Goal: Information Seeking & Learning: Learn about a topic

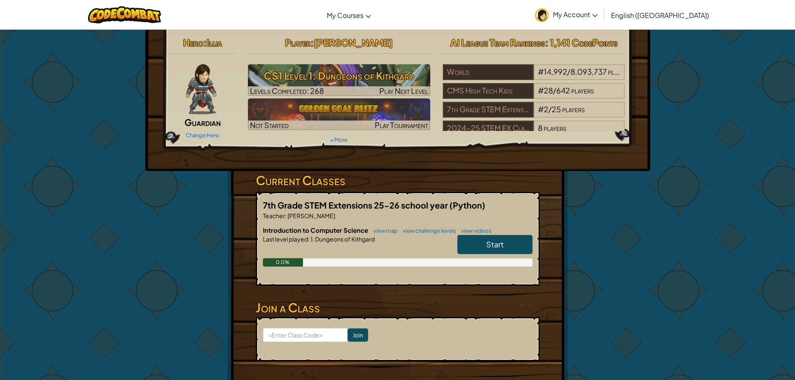
scroll to position [42, 0]
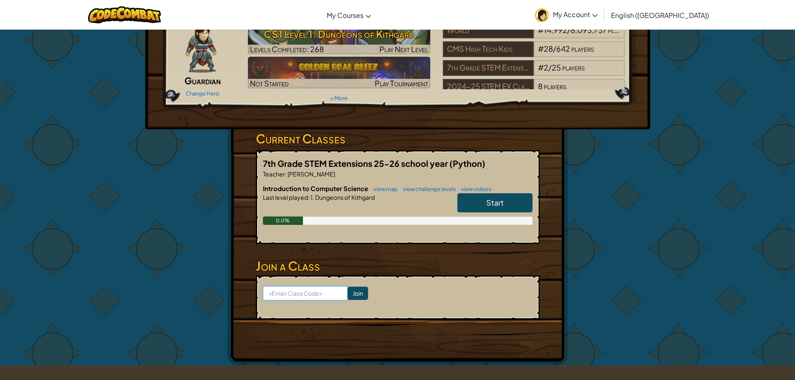
click at [318, 297] on input at bounding box center [305, 293] width 85 height 14
type input "CatRainSlow"
click input "Join" at bounding box center [358, 293] width 20 height 13
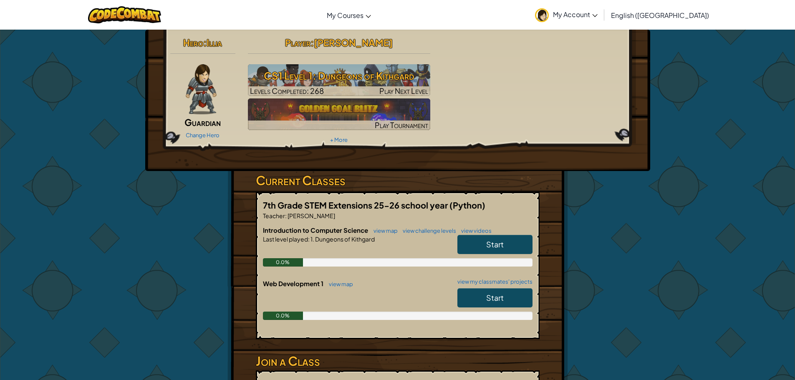
click at [460, 304] on link "Start" at bounding box center [494, 297] width 75 height 19
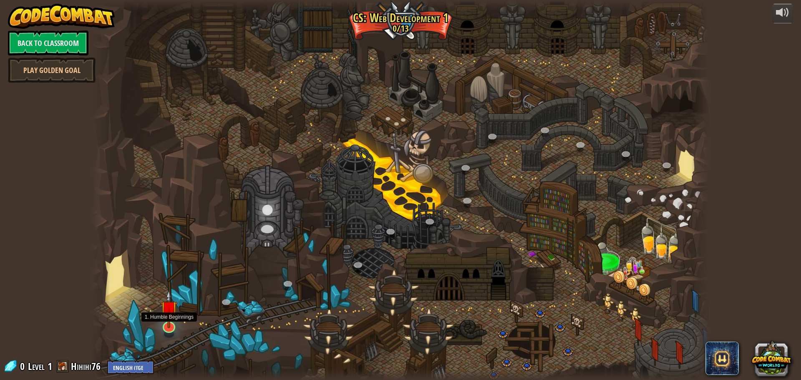
click at [171, 326] on img at bounding box center [169, 309] width 17 height 38
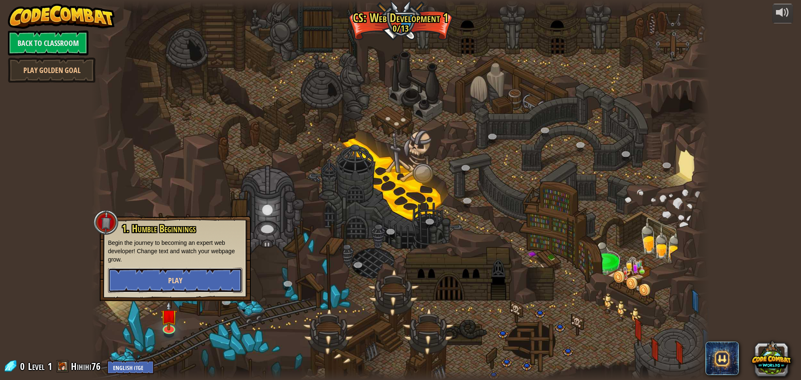
click at [195, 270] on button "Play" at bounding box center [175, 280] width 134 height 25
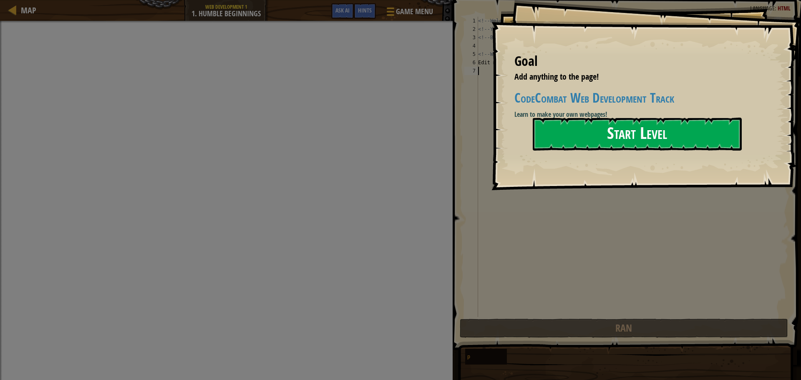
click at [588, 134] on button "Start Level" at bounding box center [637, 134] width 209 height 33
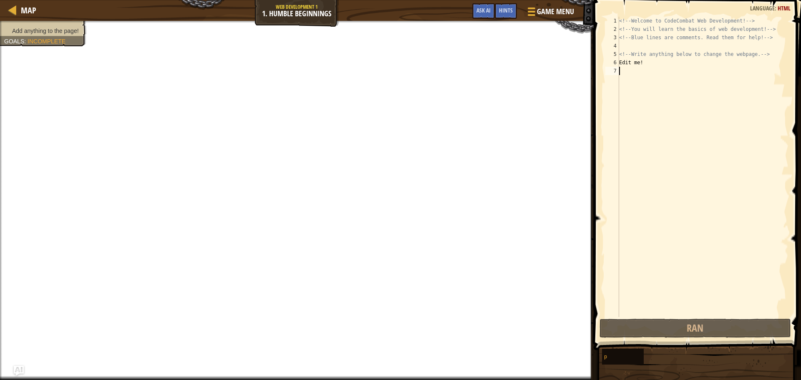
click at [665, 61] on div "<!-- Welcome to CodeCombat Web Development! --> <!-- You will learn the basics …" at bounding box center [703, 175] width 171 height 317
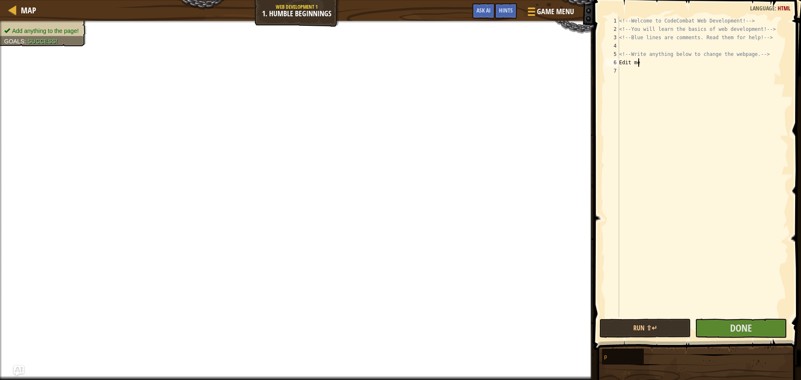
type textarea "E"
type textarea "Hello"
click at [749, 325] on span "Done" at bounding box center [741, 327] width 22 height 13
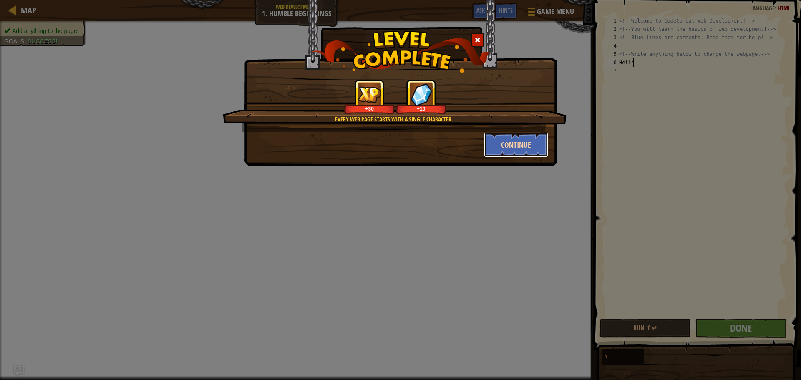
click at [520, 148] on button "Continue" at bounding box center [516, 144] width 65 height 25
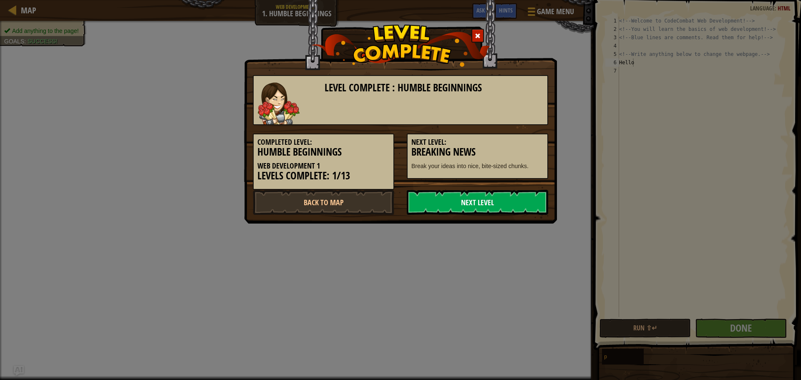
click at [498, 201] on link "Next Level" at bounding box center [477, 202] width 141 height 25
click at [523, 196] on link "Next Level" at bounding box center [477, 202] width 141 height 25
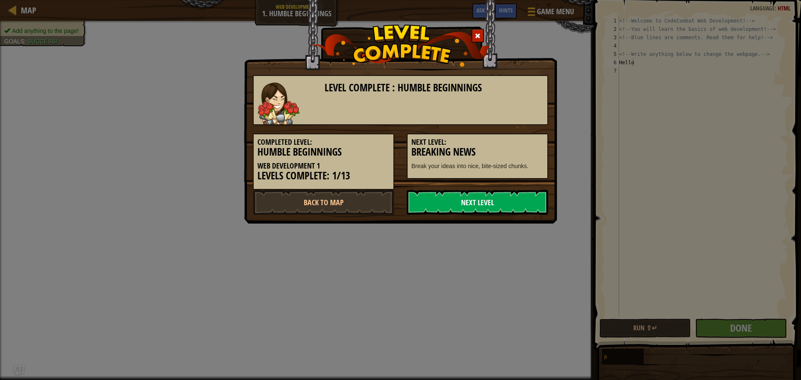
click at [523, 196] on link "Next Level" at bounding box center [477, 202] width 141 height 25
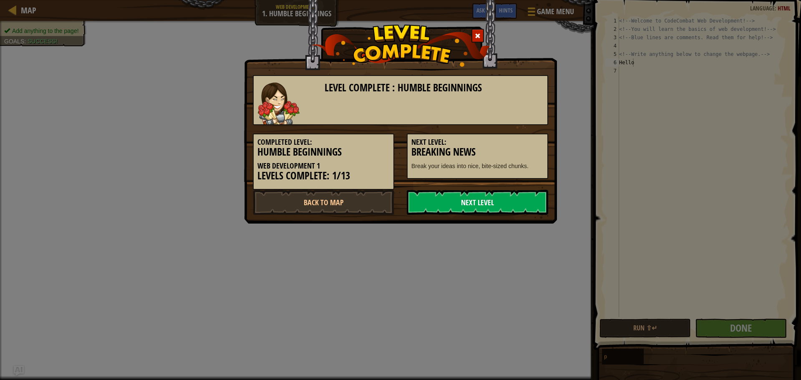
click at [523, 196] on link "Next Level" at bounding box center [477, 202] width 141 height 25
click at [522, 196] on link "Next Level" at bounding box center [477, 202] width 141 height 25
click at [522, 197] on link "Next Level" at bounding box center [477, 202] width 141 height 25
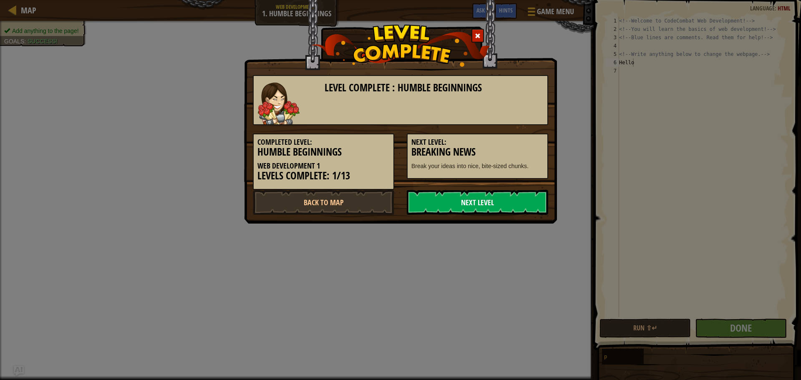
click at [522, 197] on link "Next Level" at bounding box center [477, 202] width 141 height 25
click at [521, 197] on link "Next Level" at bounding box center [477, 202] width 141 height 25
click at [520, 198] on link "Next Level" at bounding box center [477, 202] width 141 height 25
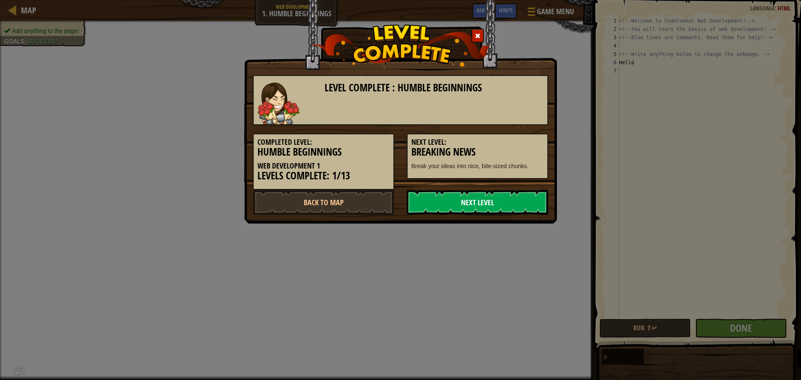
click at [519, 200] on link "Next Level" at bounding box center [477, 202] width 141 height 25
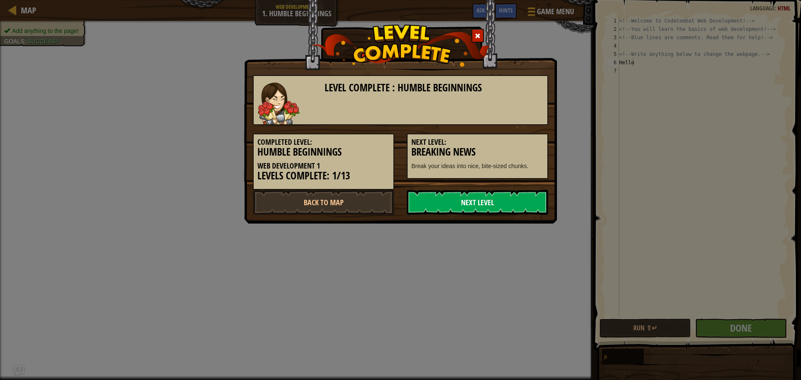
click at [519, 200] on link "Next Level" at bounding box center [477, 202] width 141 height 25
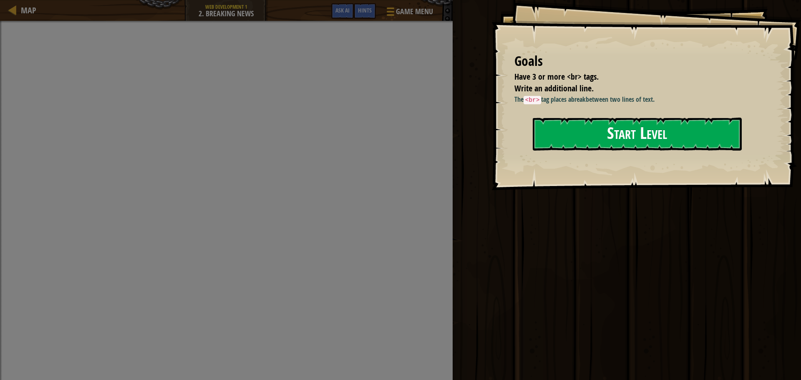
click at [647, 130] on button "Start Level" at bounding box center [637, 134] width 209 height 33
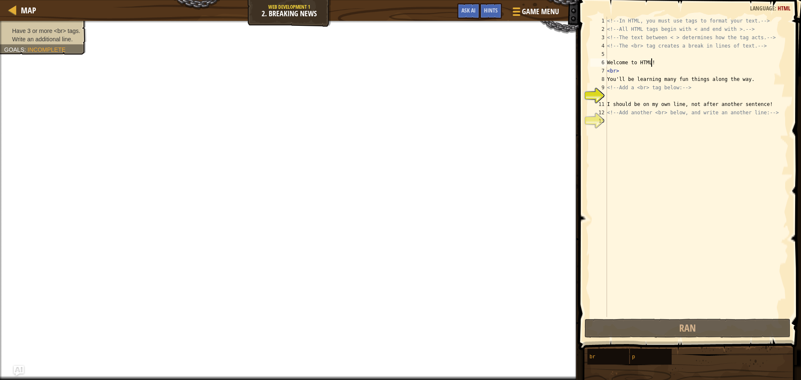
click at [659, 60] on div "<!-- In HTML, you must use tags to format your text. --> <!-- All HTML tags beg…" at bounding box center [697, 175] width 183 height 317
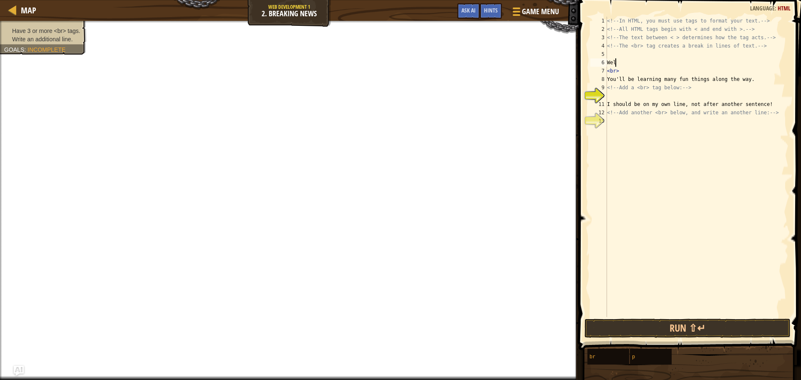
type textarea "W"
click at [676, 80] on div "<!-- In HTML, you must use tags to format your text. --> <!-- All HTML tags beg…" at bounding box center [697, 175] width 183 height 317
type textarea "You'll be learning many fun things along the way."
drag, startPoint x: 758, startPoint y: 79, endPoint x: 608, endPoint y: 80, distance: 150.7
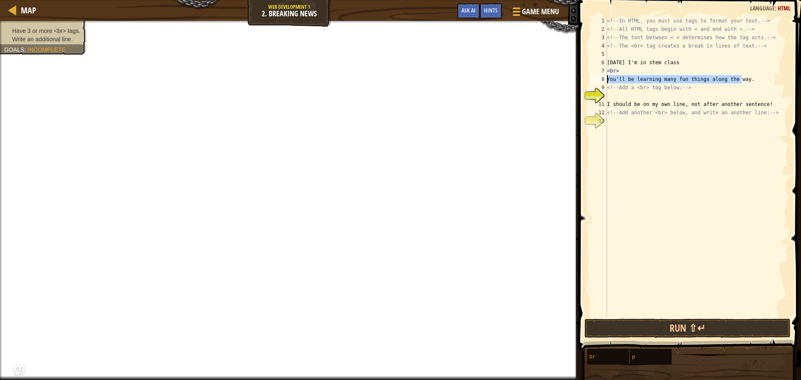
click at [608, 80] on div "<!-- In HTML, you must use tags to format your text. --> <!-- All HTML tags beg…" at bounding box center [697, 175] width 183 height 317
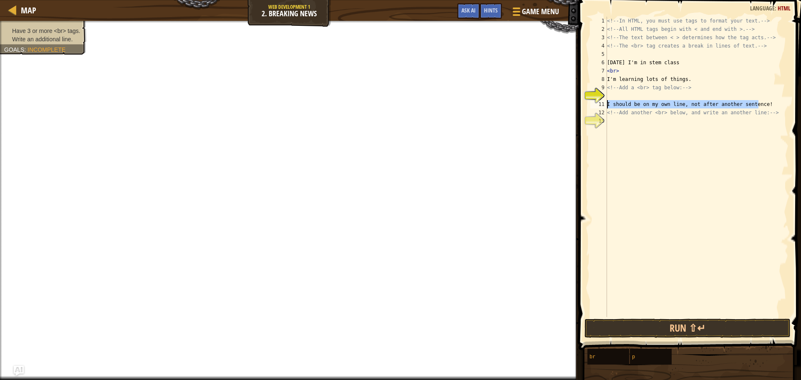
drag, startPoint x: 763, startPoint y: 105, endPoint x: 595, endPoint y: 103, distance: 168.2
click at [595, 103] on div "I'm learning lots of things. 1 2 3 4 5 6 7 8 9 10 11 12 13 <!-- In HTML, you mu…" at bounding box center [689, 167] width 200 height 301
type textarea "I should be on my own line, not after another sentence!"
click at [618, 325] on button "Run ⇧↵" at bounding box center [688, 328] width 206 height 19
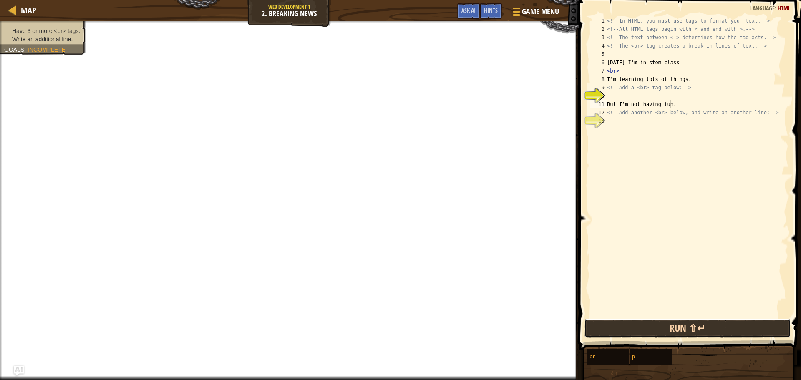
click at [619, 330] on button "Run ⇧↵" at bounding box center [688, 328] width 206 height 19
click at [650, 323] on button "Run ⇧↵" at bounding box center [688, 328] width 206 height 19
click at [651, 323] on button "Run ⇧↵" at bounding box center [688, 328] width 206 height 19
click at [617, 323] on button "Run ⇧↵" at bounding box center [688, 328] width 206 height 19
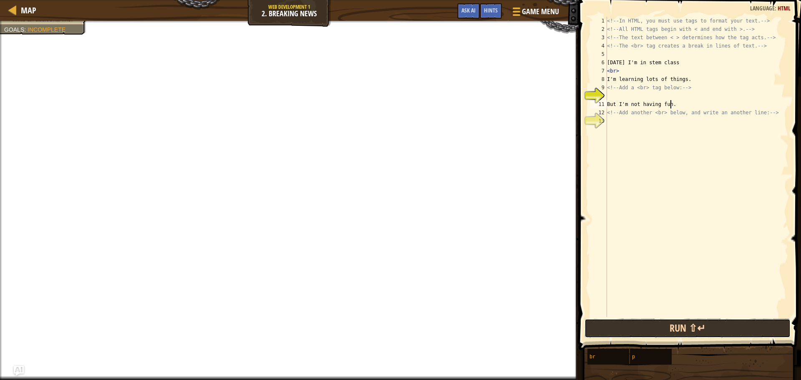
click at [617, 323] on button "Run ⇧↵" at bounding box center [688, 328] width 206 height 19
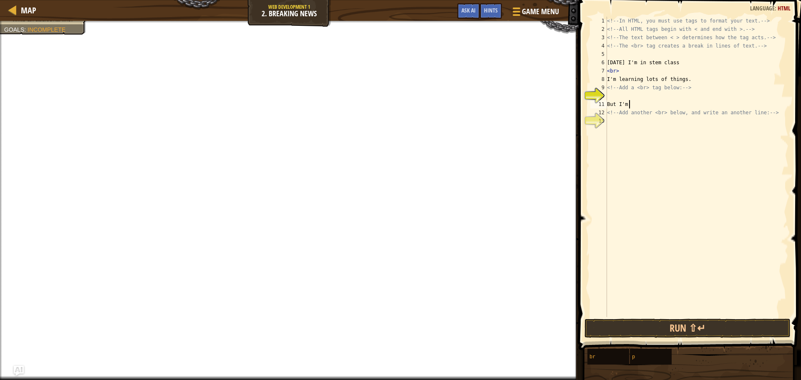
type textarea "B"
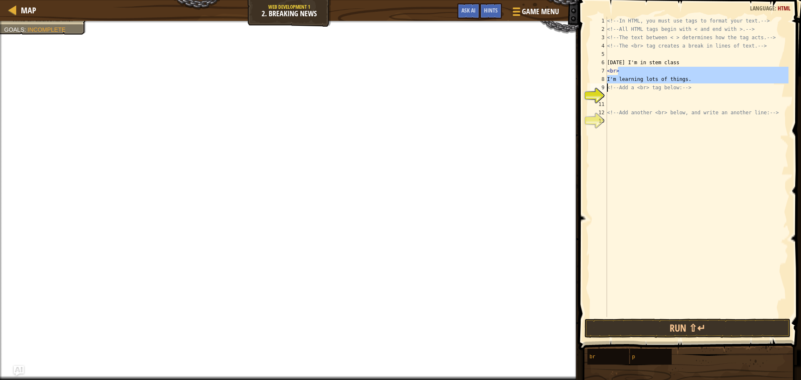
drag, startPoint x: 700, startPoint y: 73, endPoint x: 590, endPoint y: 83, distance: 109.8
click at [590, 83] on div "1 2 3 4 5 6 7 8 9 10 11 12 13 <!-- In HTML, you must use tags to format your te…" at bounding box center [689, 167] width 200 height 301
click at [677, 71] on div "<!-- In HTML, you must use tags to format your text. --> <!-- All HTML tags beg…" at bounding box center [697, 167] width 183 height 301
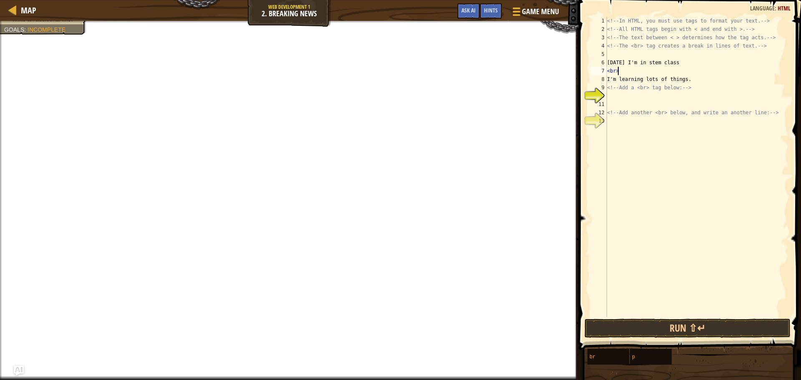
click at [687, 76] on div "<!-- In HTML, you must use tags to format your text. --> <!-- All HTML tags beg…" at bounding box center [697, 175] width 183 height 317
type textarea "I"
click at [674, 63] on div "<!-- In HTML, you must use tags to format your text. --> <!-- All HTML tags beg…" at bounding box center [697, 175] width 183 height 317
type textarea "T"
type textarea "Hello!"
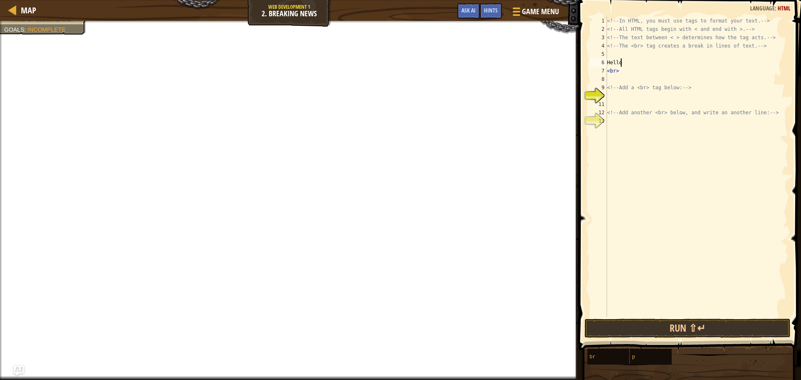
scroll to position [4, 1]
click at [620, 83] on div "<!-- In HTML, you must use tags to format your text. --> <!-- All HTML tags beg…" at bounding box center [697, 175] width 183 height 317
type textarea "W"
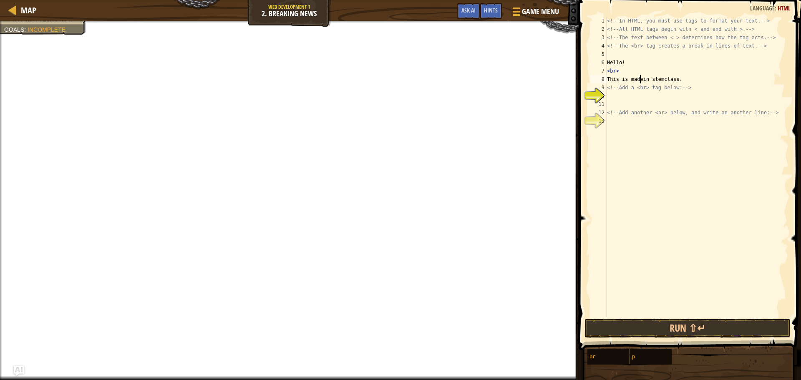
click at [640, 78] on div "<!-- In HTML, you must use tags to format your text. --> <!-- All HTML tags beg…" at bounding box center [697, 175] width 183 height 317
click at [663, 80] on div "<!-- In HTML, you must use tags to format your text. --> <!-- All HTML tags beg…" at bounding box center [697, 175] width 183 height 317
type textarea "This is made in stem class."
click at [677, 106] on div "<!-- In HTML, you must use tags to format your text. --> <!-- All HTML tags beg…" at bounding box center [697, 175] width 183 height 317
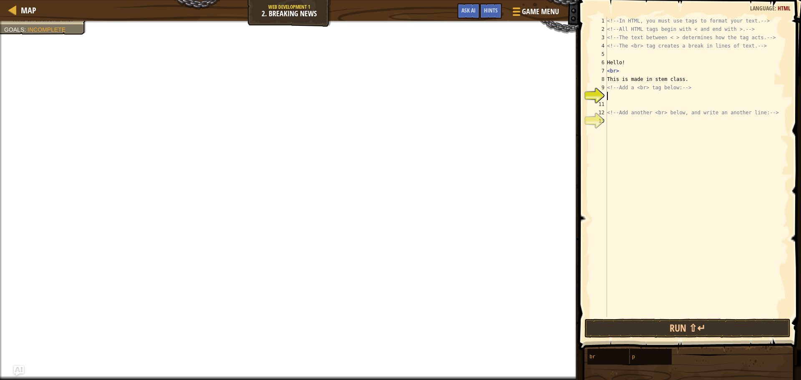
click at [644, 97] on div "<!-- In HTML, you must use tags to format your text. --> <!-- All HTML tags beg…" at bounding box center [697, 175] width 183 height 317
type textarea "<!-- Add a <br> tag below: -->"
click at [641, 100] on div "<!-- In HTML, you must use tags to format your text. --> <!-- All HTML tags beg…" at bounding box center [697, 175] width 183 height 317
click at [626, 94] on div "<!-- In HTML, you must use tags to format your text. --> <!-- All HTML tags beg…" at bounding box center [697, 175] width 183 height 317
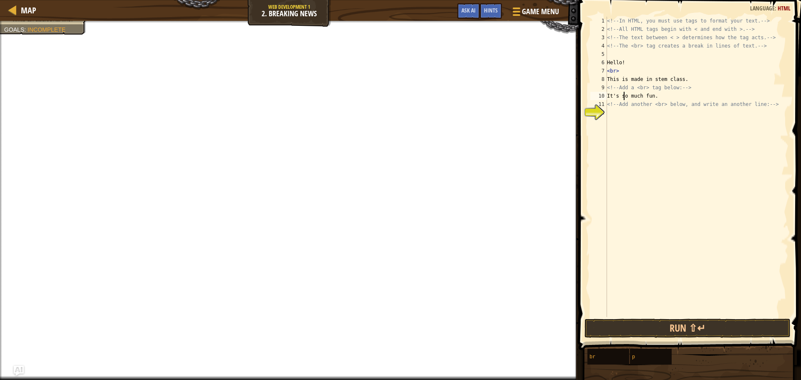
click at [667, 97] on div "<!-- In HTML, you must use tags to format your text. --> <!-- All HTML tags beg…" at bounding box center [697, 175] width 183 height 317
click at [776, 104] on div "<!-- In HTML, you must use tags to format your text. --> <!-- All HTML tags beg…" at bounding box center [697, 175] width 183 height 317
type textarea "<!-- Add another <br> below, and write an another line: -->"
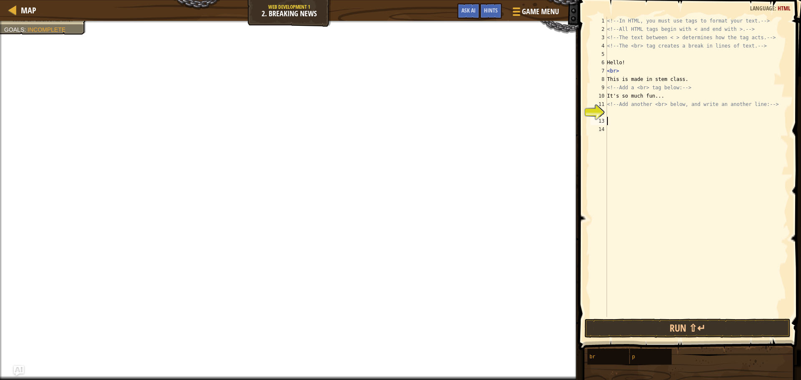
paste textarea "<!-- Add a <br> tag below: -->"
type textarea "<!-- Add a <br> tag below: -->"
click at [639, 111] on div "<!-- In HTML, you must use tags to format your text. --> <!-- All HTML tags beg…" at bounding box center [697, 175] width 183 height 317
type textarea "H"
type textarea "W"
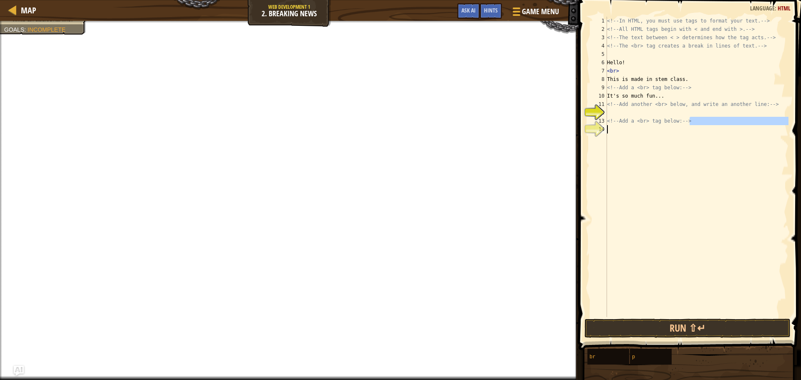
drag, startPoint x: 734, startPoint y: 121, endPoint x: 586, endPoint y: 134, distance: 148.3
click at [589, 134] on div "1 2 3 4 5 6 7 8 9 10 11 12 13 14 <!-- In HTML, you must use tags to format your…" at bounding box center [689, 167] width 200 height 301
type textarea "<!-- Add a <br> tag below: -->"
click at [609, 126] on div "<!-- In HTML, you must use tags to format your text. --> <!-- All HTML tags beg…" at bounding box center [697, 167] width 183 height 301
click at [678, 126] on div "<!-- In HTML, you must use tags to format your text. --> <!-- All HTML tags beg…" at bounding box center [697, 175] width 183 height 317
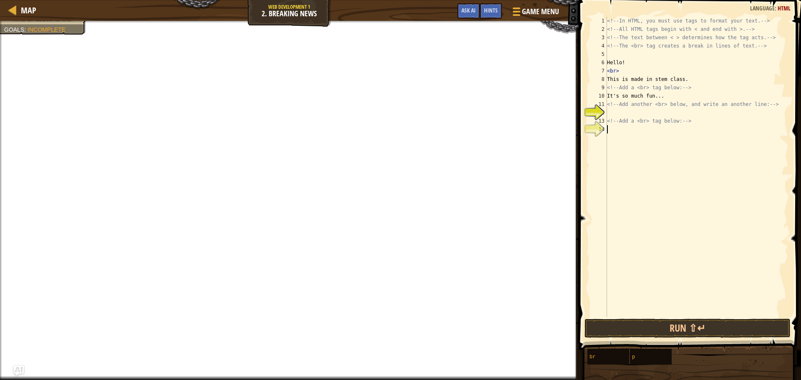
click at [690, 120] on div "<!-- In HTML, you must use tags to format your text. --> <!-- All HTML tags beg…" at bounding box center [697, 175] width 183 height 317
type textarea "<!-- Add a <br> tag below: -->"
drag, startPoint x: 697, startPoint y: 121, endPoint x: 601, endPoint y: 121, distance: 96.0
click at [601, 121] on div "<!-- Add a <br> tag below: --> 1 2 3 4 5 6 7 8 9 10 11 12 13 14 <!-- In HTML, y…" at bounding box center [689, 167] width 200 height 301
type textarea "<br>"
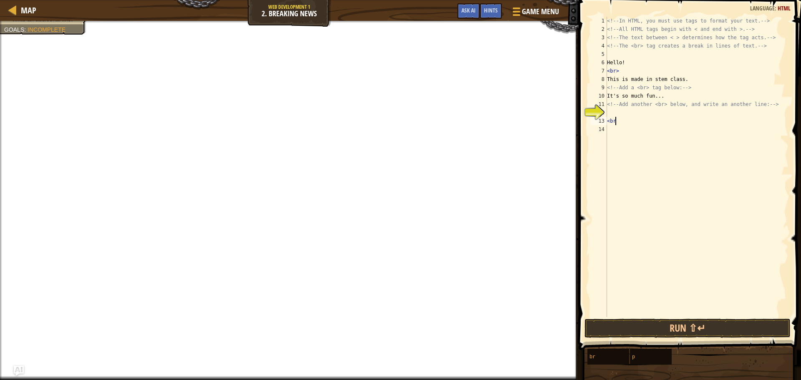
scroll to position [4, 0]
click at [623, 114] on div "<!-- In HTML, you must use tags to format your text. --> <!-- All HTML tags beg…" at bounding box center [697, 175] width 183 height 317
click at [684, 329] on button "Run ⇧↵" at bounding box center [688, 328] width 206 height 19
click at [694, 322] on button "Run ⇧↵" at bounding box center [688, 328] width 206 height 19
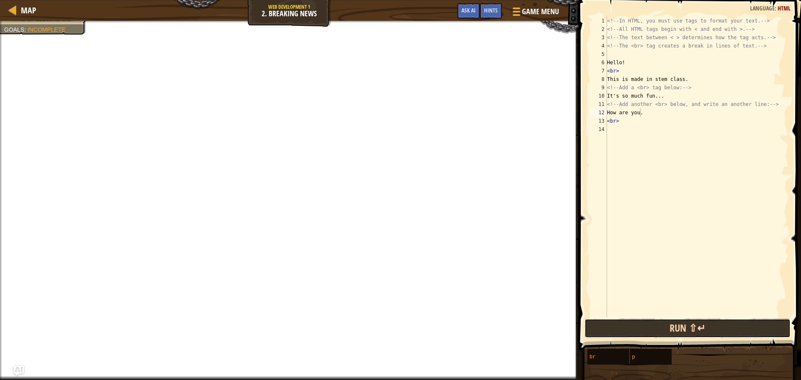
click at [694, 322] on button "Run ⇧↵" at bounding box center [688, 328] width 206 height 19
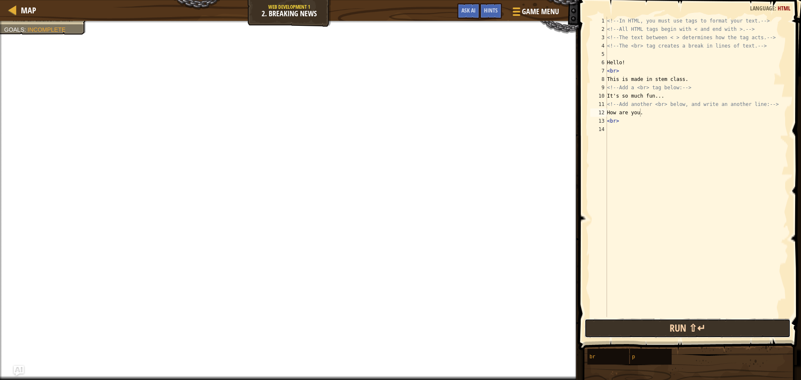
click at [694, 322] on button "Run ⇧↵" at bounding box center [688, 328] width 206 height 19
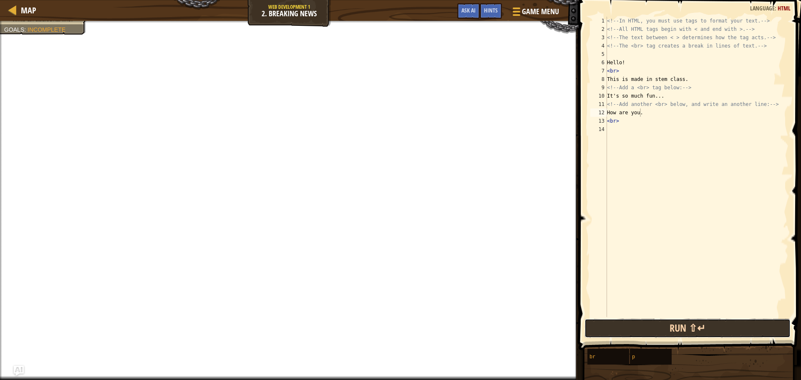
click at [694, 322] on button "Run ⇧↵" at bounding box center [688, 328] width 206 height 19
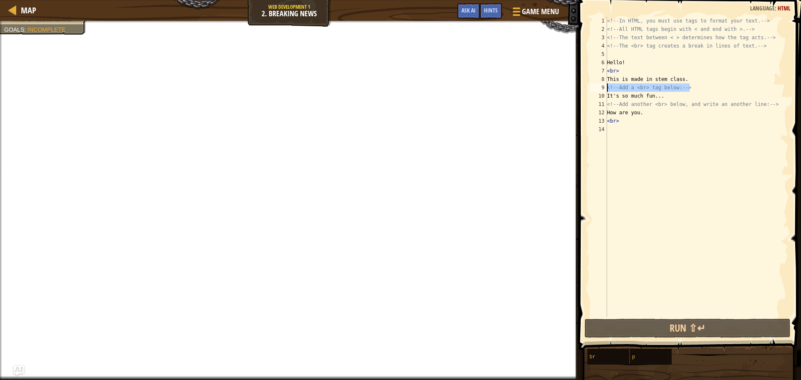
drag, startPoint x: 705, startPoint y: 90, endPoint x: 597, endPoint y: 86, distance: 107.8
click at [597, 86] on div "How are you. 1 2 3 4 5 6 7 8 9 10 11 12 13 14 <!-- In HTML, you must use tags t…" at bounding box center [689, 167] width 200 height 301
drag, startPoint x: 645, startPoint y: 120, endPoint x: 578, endPoint y: 124, distance: 66.9
click at [578, 124] on div "<!-- Add a <br> tag below: --> 1 2 3 4 5 6 7 8 9 10 11 12 13 14 <!-- In HTML, y…" at bounding box center [688, 191] width 225 height 375
type textarea "<br>"
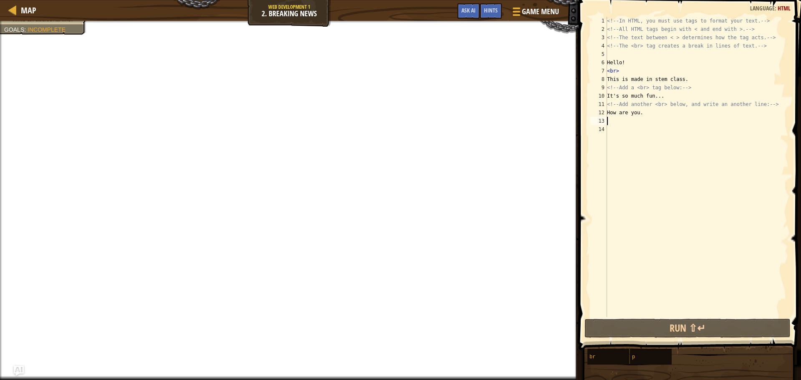
scroll to position [4, 0]
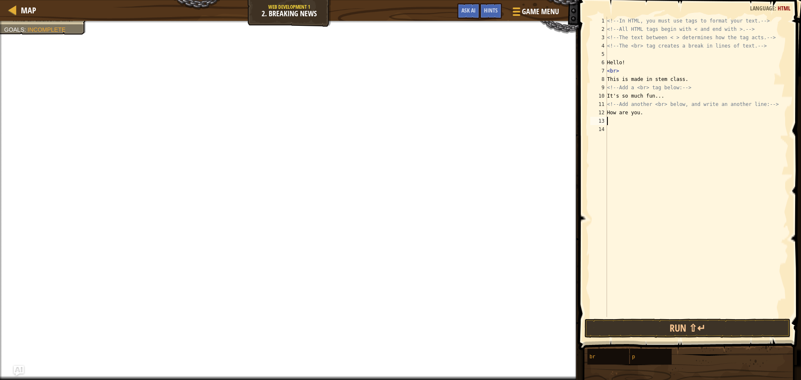
paste textarea "<!-- Add a <br> tag below: -->"
click at [650, 108] on div "<!-- In HTML, you must use tags to format your text. --> <!-- All HTML tags beg…" at bounding box center [697, 175] width 183 height 317
drag, startPoint x: 777, startPoint y: 105, endPoint x: 581, endPoint y: 105, distance: 196.2
click at [581, 105] on div "<!-- Add another <br> below, and write an another line: --> 1 2 3 4 5 6 7 8 9 1…" at bounding box center [688, 191] width 225 height 375
click at [650, 331] on button "Run ⇧↵" at bounding box center [688, 328] width 206 height 19
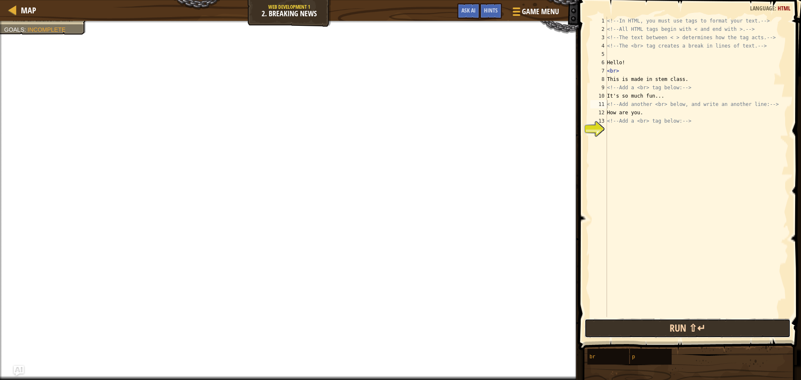
click at [649, 333] on button "Run ⇧↵" at bounding box center [688, 328] width 206 height 19
click at [649, 335] on button "Run ⇧↵" at bounding box center [688, 328] width 206 height 19
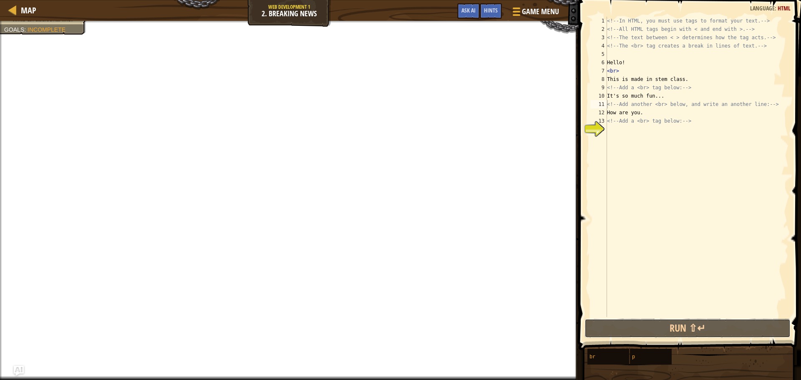
drag, startPoint x: 649, startPoint y: 335, endPoint x: 652, endPoint y: 295, distance: 39.8
click at [648, 328] on button "Run ⇧↵" at bounding box center [688, 328] width 206 height 19
drag, startPoint x: 710, startPoint y: 121, endPoint x: 583, endPoint y: 120, distance: 126.9
click at [583, 120] on div "<!-- Add another <br> below, and write an another line: --> 1 2 3 4 5 6 7 8 9 1…" at bounding box center [688, 191] width 225 height 375
type textarea "<!-- Add a <br> tag below: -->"
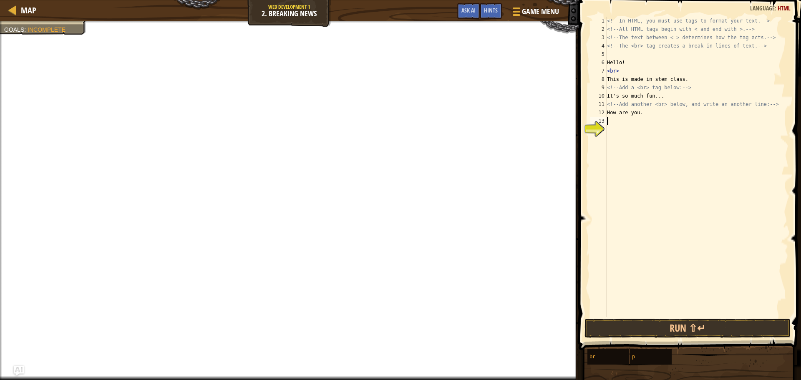
paste textarea "<!-- Add another <br> below, and write an another line: -->"
click at [677, 329] on button "Run ⇧↵" at bounding box center [688, 328] width 206 height 19
click at [674, 338] on span at bounding box center [690, 163] width 229 height 375
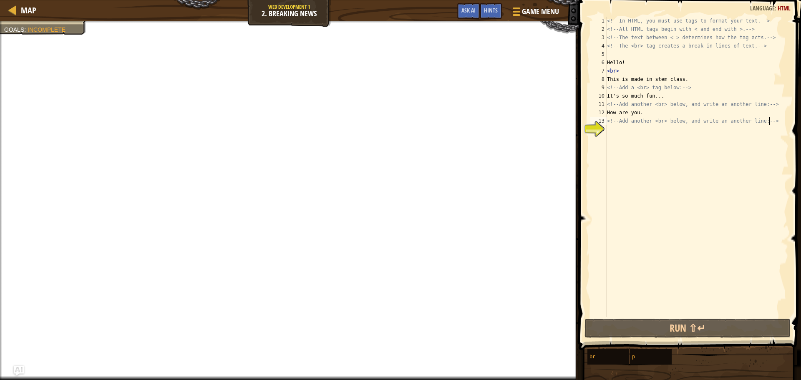
drag, startPoint x: 785, startPoint y: 117, endPoint x: 586, endPoint y: 111, distance: 199.6
click at [586, 111] on div "<!-- Add another <br> below, and write an another line: --> 1 2 3 4 5 6 7 8 9 1…" at bounding box center [688, 191] width 225 height 375
type textarea "How are you. <!-- Add another <br> below, and write an another line: -->"
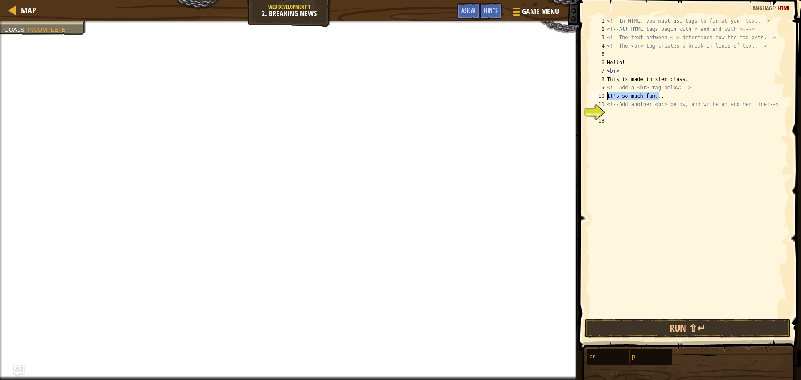
drag, startPoint x: 682, startPoint y: 97, endPoint x: 597, endPoint y: 93, distance: 85.7
click at [597, 93] on div "1 2 3 4 5 6 7 8 9 10 11 12 13 <!-- In HTML, you must use tags to format your te…" at bounding box center [689, 167] width 200 height 301
type textarea "It's so much fun..."
drag, startPoint x: 779, startPoint y: 106, endPoint x: 600, endPoint y: 106, distance: 179.1
click at [600, 106] on div "1 2 3 4 5 6 7 8 9 10 11 12 13 <!-- In HTML, you must use tags to format your te…" at bounding box center [689, 167] width 200 height 301
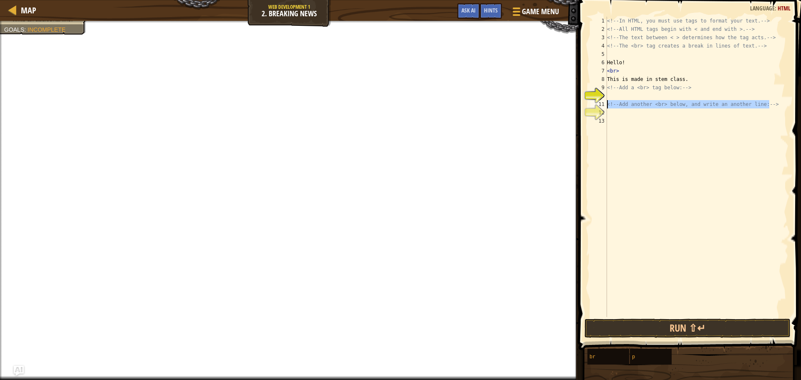
type textarea "<!-- Add another <br> below, and write an another line: -->"
click at [619, 111] on div "<!-- In HTML, you must use tags to format your text. --> <!-- All HTML tags beg…" at bounding box center [697, 175] width 183 height 317
click at [687, 329] on button "Run ⇧↵" at bounding box center [688, 328] width 206 height 19
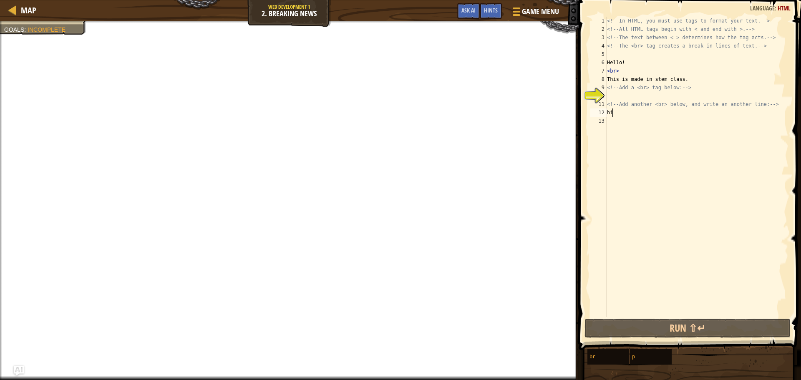
click at [668, 72] on div "<!-- In HTML, you must use tags to format your text. --> <!-- All HTML tags beg…" at bounding box center [697, 175] width 183 height 317
type textarea "<br>"
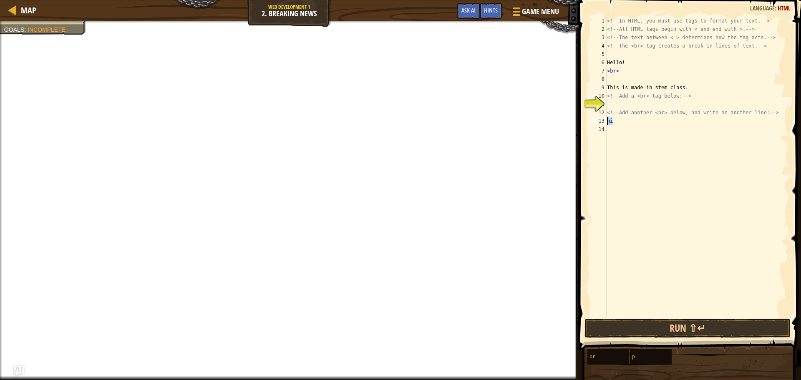
drag, startPoint x: 635, startPoint y: 120, endPoint x: 598, endPoint y: 124, distance: 37.8
click at [598, 124] on div "1 2 3 4 5 6 7 8 9 10 11 12 13 14 <!-- In HTML, you must use tags to format your…" at bounding box center [689, 167] width 200 height 301
type textarea "hi"
click at [699, 93] on div "<!-- In HTML, you must use tags to format your text. --> <!-- All HTML tags beg…" at bounding box center [697, 175] width 183 height 317
type textarea "<!-- Add a <br> tag below: -->"
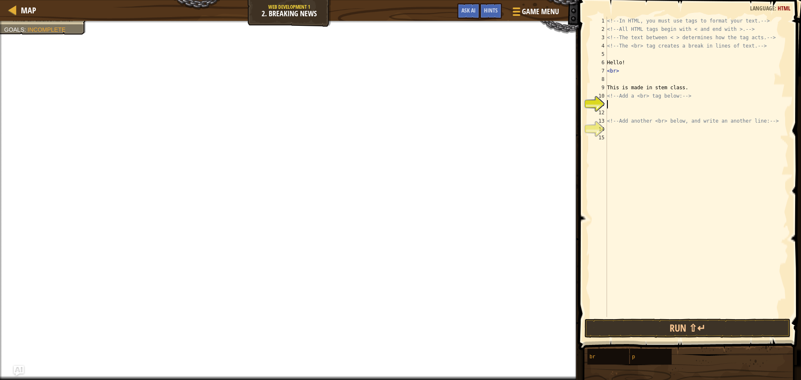
click at [620, 113] on div "<!-- In HTML, you must use tags to format your text. --> <!-- All HTML tags beg…" at bounding box center [697, 175] width 183 height 317
type textarea "I"
drag, startPoint x: 721, startPoint y: 97, endPoint x: 595, endPoint y: 99, distance: 125.6
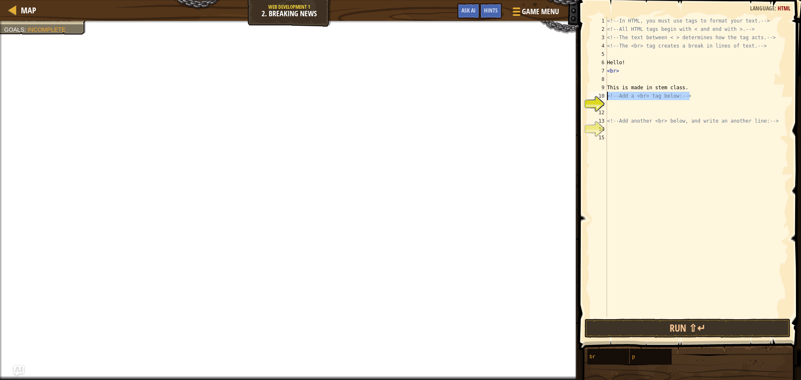
click at [595, 99] on div "1 2 3 4 5 6 7 8 9 10 11 12 13 14 15 <!-- In HTML, you must use tags to format y…" at bounding box center [689, 167] width 200 height 301
type textarea "<!-- Add a <br> tag below: -->"
type textarea "<br>"
click at [627, 115] on div "<!-- In HTML, you must use tags to format your text. --> <!-- All HTML tags beg…" at bounding box center [697, 175] width 183 height 317
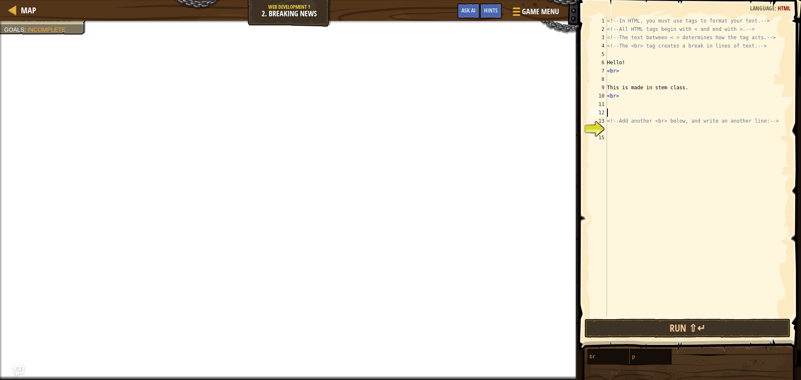
scroll to position [4, 0]
type textarea "<!-- Add another <br> below, and write an another line: -->"
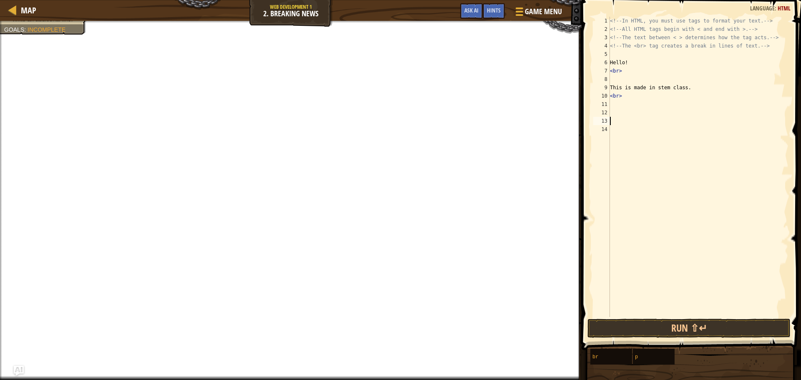
click at [616, 119] on div "<!-- In HTML, you must use tags to format your text. --> <!-- All HTML tags beg…" at bounding box center [699, 175] width 180 height 317
type textarea "<br>"
click at [625, 111] on div "<!-- In HTML, you must use tags to format your text. --> <!-- All HTML tags beg…" at bounding box center [699, 175] width 180 height 317
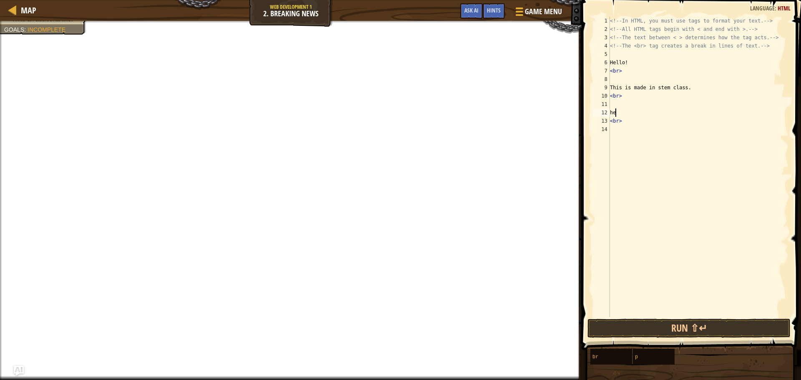
type textarea "h"
click at [714, 331] on button "Run ⇧↵" at bounding box center [689, 328] width 203 height 19
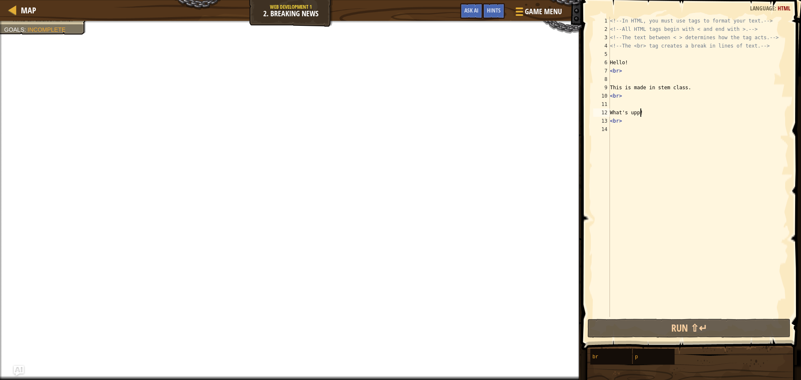
click at [644, 121] on div "<!-- In HTML, you must use tags to format your text. --> <!-- All HTML tags beg…" at bounding box center [699, 175] width 180 height 317
type textarea "<br>"
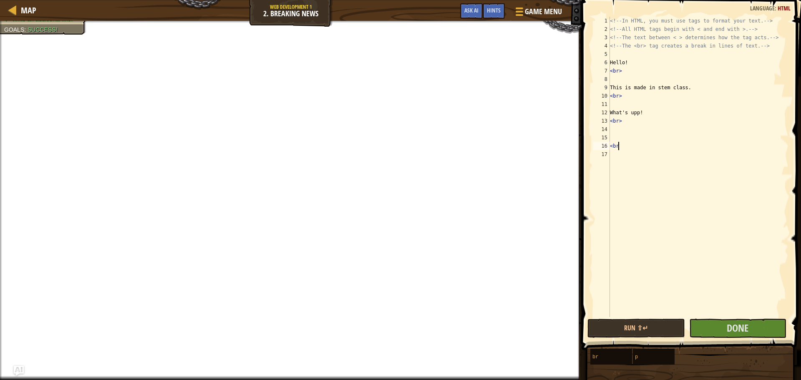
scroll to position [4, 0]
type textarea "<br>"
click at [615, 132] on div "<!-- In HTML, you must use tags to format your text. --> <!-- All HTML tags beg…" at bounding box center [699, 175] width 180 height 317
click at [614, 138] on div "<!-- In HTML, you must use tags to format your text. --> <!-- All HTML tags beg…" at bounding box center [699, 175] width 180 height 317
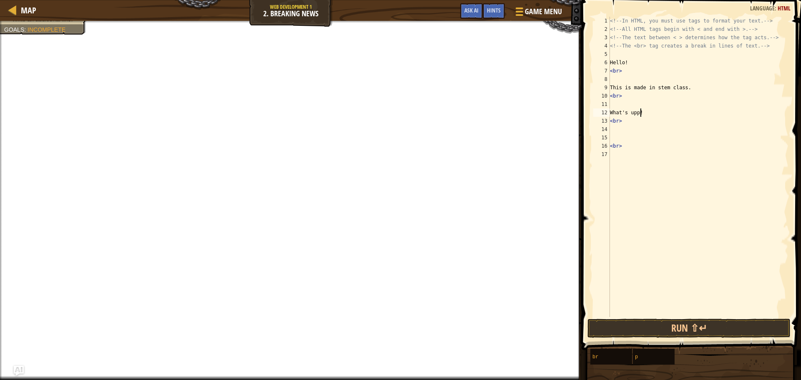
click at [645, 112] on div "<!-- In HTML, you must use tags to format your text. --> <!-- All HTML tags beg…" at bounding box center [699, 175] width 180 height 317
type textarea "W"
type textarea "I'm good [DATE]."
click at [620, 136] on div "<!-- In HTML, you must use tags to format your text. --> <!-- All HTML tags beg…" at bounding box center [699, 175] width 180 height 317
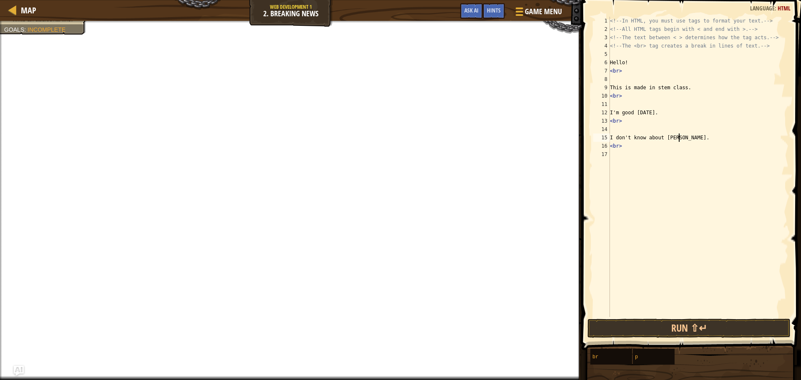
scroll to position [4, 5]
click at [628, 333] on button "Run ⇧↵" at bounding box center [689, 328] width 203 height 19
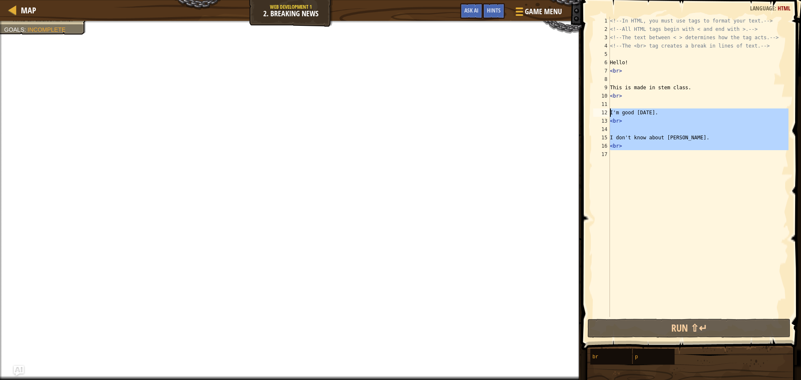
drag, startPoint x: 651, startPoint y: 157, endPoint x: 607, endPoint y: 111, distance: 63.5
click at [607, 111] on div "I don't know about [PERSON_NAME]. 1 2 3 4 5 6 7 8 9 10 11 12 13 14 15 16 17 <!-…" at bounding box center [690, 167] width 197 height 301
type textarea "I'm good [DATE]. <br>"
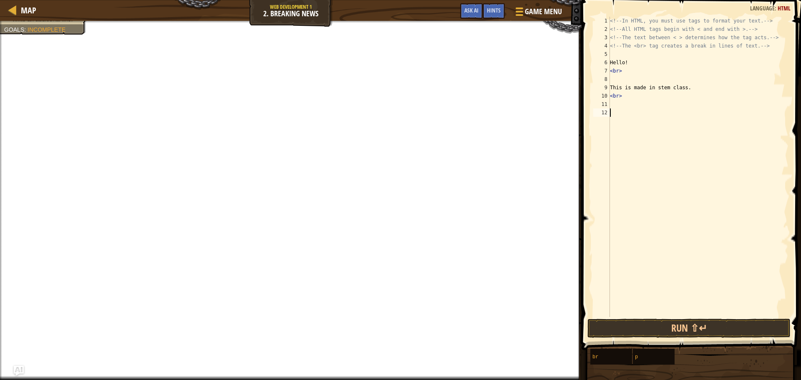
scroll to position [4, 0]
click at [51, 28] on ul "Have 3 or more <br> tags. Write an additional line." at bounding box center [43, 35] width 78 height 17
drag, startPoint x: 683, startPoint y: 87, endPoint x: 606, endPoint y: 90, distance: 76.9
click at [606, 90] on div "This is made in stem class. 1 2 3 4 5 6 7 8 9 10 11 12 <!-- In HTML, you must u…" at bounding box center [690, 167] width 197 height 301
click at [632, 90] on div "<!-- In HTML, you must use tags to format your text. --> <!-- All HTML tags beg…" at bounding box center [699, 175] width 180 height 317
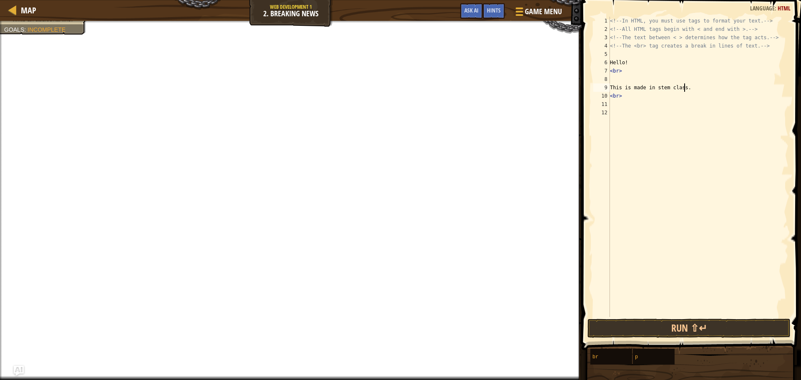
drag, startPoint x: 684, startPoint y: 89, endPoint x: 629, endPoint y: 86, distance: 55.6
click at [659, 86] on div "<!-- In HTML, you must use tags to format your text. --> <!-- All HTML tags beg…" at bounding box center [699, 175] width 180 height 317
click at [681, 87] on div "<!-- In HTML, you must use tags to format your text. --> <!-- All HTML tags beg…" at bounding box center [699, 167] width 180 height 301
drag, startPoint x: 687, startPoint y: 86, endPoint x: 600, endPoint y: 84, distance: 87.2
click at [600, 84] on div "This is made in stem class. 1 2 3 4 5 6 7 8 9 10 11 12 <!-- In HTML, you must u…" at bounding box center [690, 167] width 197 height 301
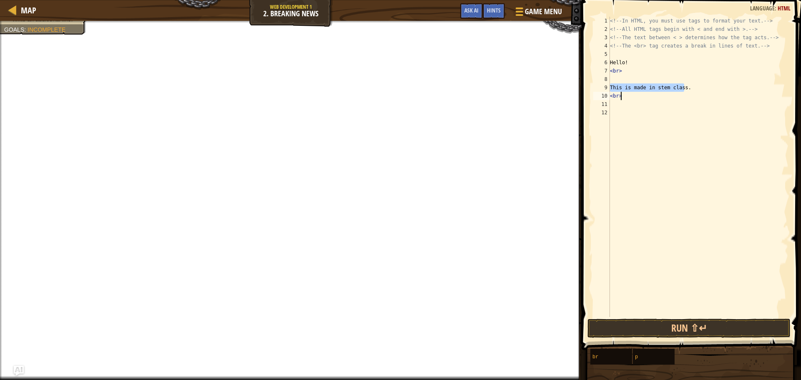
type textarea "<br>This is made in stem class."
click at [674, 56] on div "<!-- In HTML, you must use tags to format your text. --> <!-- All HTML tags beg…" at bounding box center [699, 175] width 180 height 317
click at [609, 95] on div "10" at bounding box center [601, 96] width 17 height 8
click at [619, 80] on div "<!-- In HTML, you must use tags to format your text. --> <!-- All HTML tags beg…" at bounding box center [698, 175] width 181 height 317
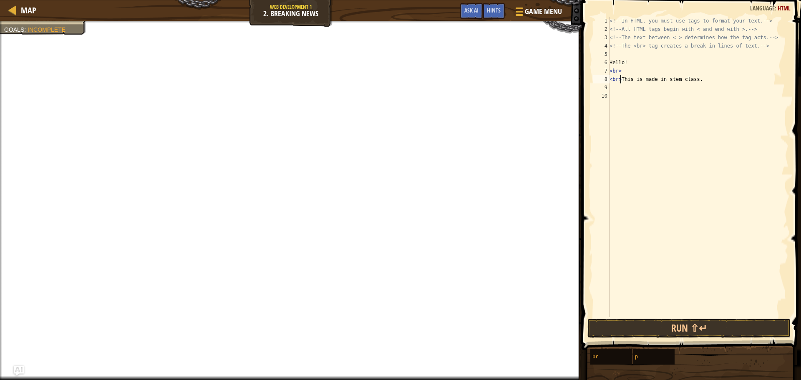
type textarea "<br>"
type textarea "<br>This is made in stem class."
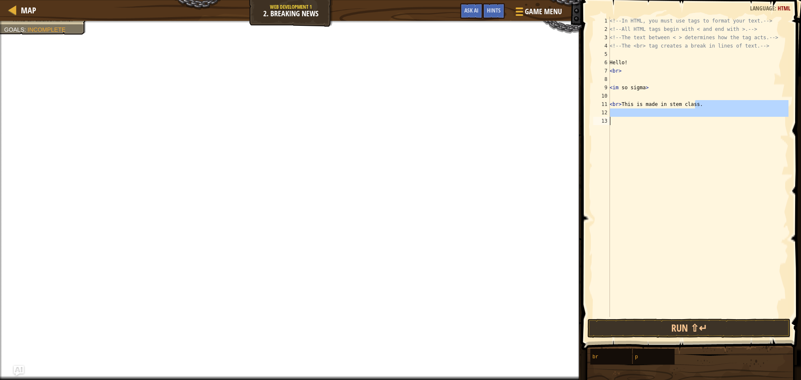
click at [719, 110] on div "<!-- In HTML, you must use tags to format your text. --> <!-- All HTML tags beg…" at bounding box center [698, 167] width 181 height 301
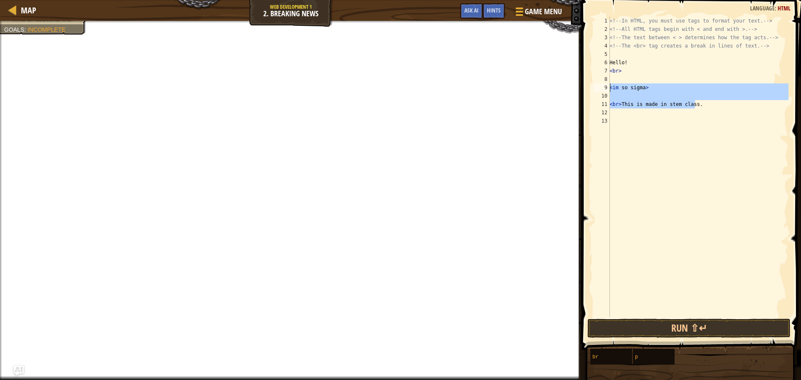
drag, startPoint x: 734, startPoint y: 106, endPoint x: 580, endPoint y: 91, distance: 155.2
click at [580, 91] on div "1 2 3 4 5 6 7 8 9 10 11 12 13 <!-- In HTML, you must use tags to format your te…" at bounding box center [690, 191] width 222 height 375
type textarea "<im so sigma>"
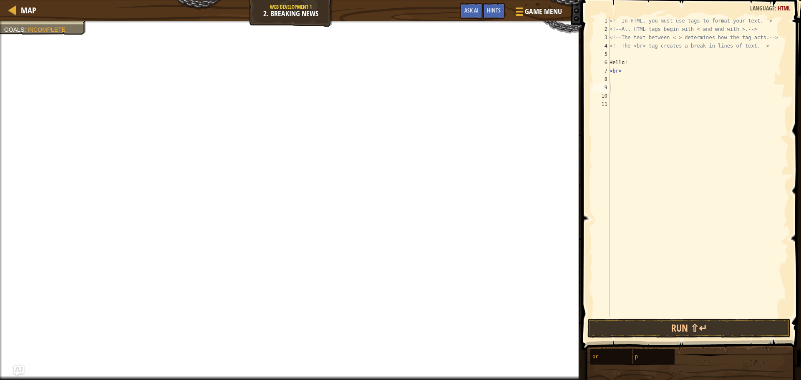
click at [641, 60] on div "<!-- In HTML, you must use tags to format your text. --> <!-- All HTML tags beg…" at bounding box center [698, 175] width 181 height 317
type textarea "Hi!"
click at [658, 76] on div "<!-- In HTML, you must use tags to format your text. --> <!-- All HTML tags beg…" at bounding box center [698, 175] width 181 height 317
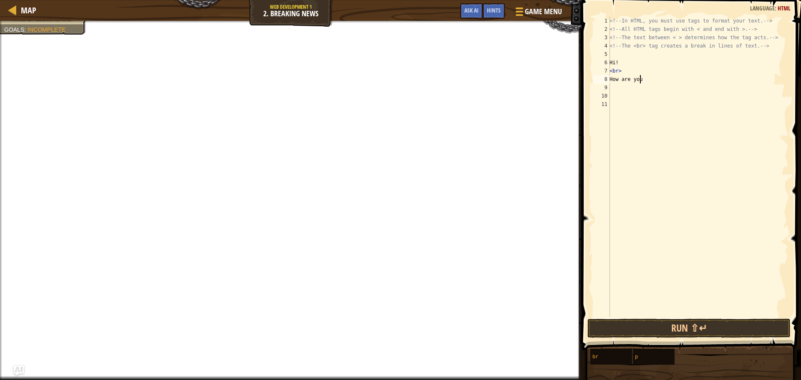
type textarea "How are you?"
type textarea "<br>"
type textarea "Wow! I'm sooooooo great."
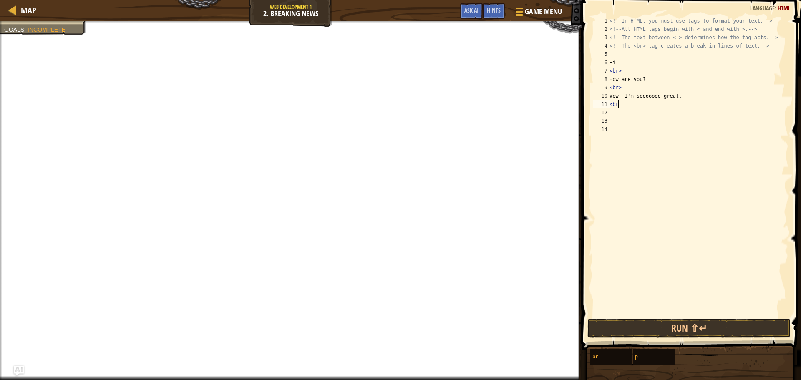
scroll to position [4, 0]
type textarea "<br>"
type textarea "Me too!!!"
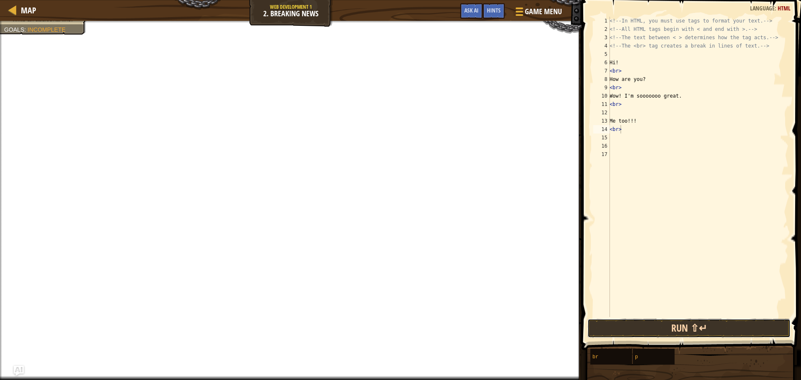
click at [753, 330] on button "Run ⇧↵" at bounding box center [689, 328] width 203 height 19
click at [710, 333] on button "Run ⇧↵" at bounding box center [689, 328] width 203 height 19
click at [710, 334] on button "Run ⇧↵" at bounding box center [689, 328] width 203 height 19
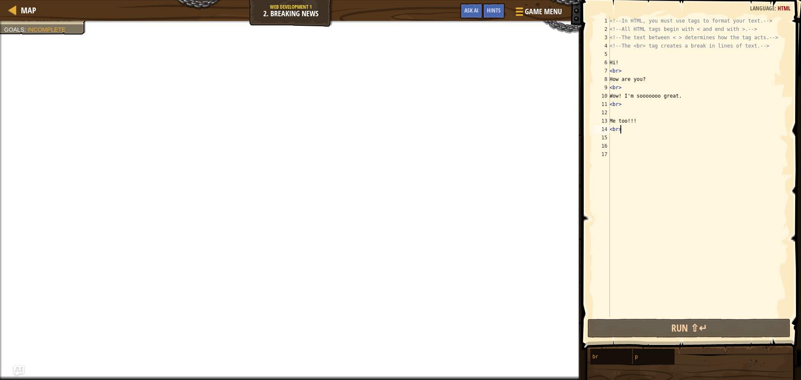
click at [630, 105] on div "<!-- In HTML, you must use tags to format your text. --> <!-- All HTML tags beg…" at bounding box center [698, 175] width 181 height 317
click at [634, 121] on div "<!-- In HTML, you must use tags to format your text. --> <!-- All HTML tags beg…" at bounding box center [698, 175] width 181 height 317
type textarea "Me too!!!"
drag, startPoint x: 635, startPoint y: 174, endPoint x: 658, endPoint y: 157, distance: 29.5
click at [636, 174] on div "<!-- In HTML, you must use tags to format your text. --> <!-- All HTML tags beg…" at bounding box center [698, 175] width 181 height 317
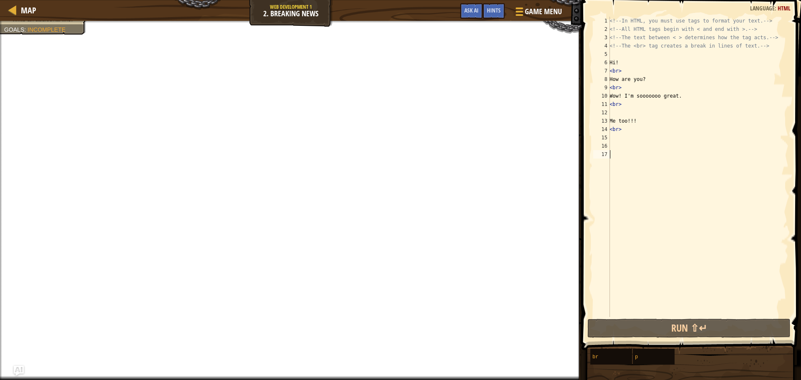
scroll to position [4, 0]
click at [645, 119] on div "<!-- In HTML, you must use tags to format your text. --> <!-- All HTML tags beg…" at bounding box center [698, 175] width 181 height 317
drag, startPoint x: 651, startPoint y: 123, endPoint x: 581, endPoint y: 129, distance: 70.3
click at [581, 129] on div "Me too!!! 1 2 3 4 5 6 7 8 9 10 11 12 13 14 15 16 17 <!-- In HTML, you must use …" at bounding box center [690, 191] width 222 height 375
click at [637, 123] on div "<!-- In HTML, you must use tags to format your text. --> <!-- All HTML tags beg…" at bounding box center [698, 167] width 181 height 301
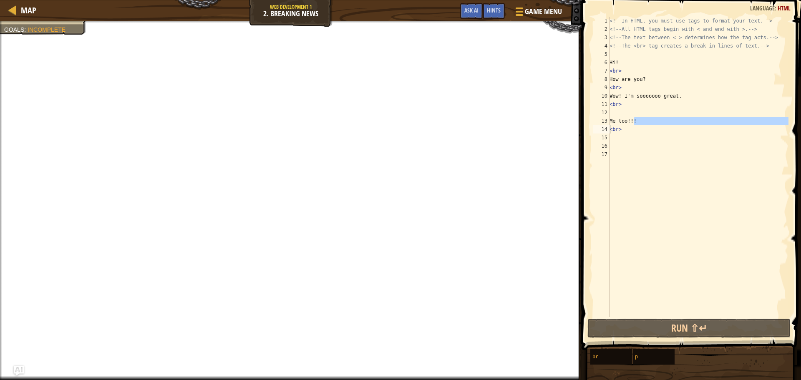
type textarea "Me too!!!"
drag, startPoint x: 639, startPoint y: 122, endPoint x: 609, endPoint y: 124, distance: 30.6
click at [609, 124] on div "Me too!!! 1 2 3 4 5 6 7 8 9 10 11 12 13 14 15 16 17 <!-- In HTML, you must use …" at bounding box center [690, 167] width 197 height 301
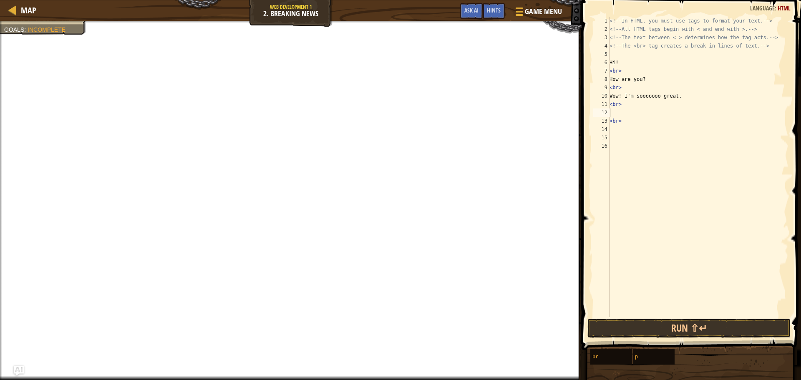
click at [627, 121] on div "<!-- In HTML, you must use tags to format your text. --> <!-- All HTML tags beg…" at bounding box center [698, 175] width 181 height 317
type textarea "<br>"
paste textarea "Me too!!!"
type textarea "Me too!!!"
click at [702, 330] on button "Done" at bounding box center [737, 328] width 97 height 19
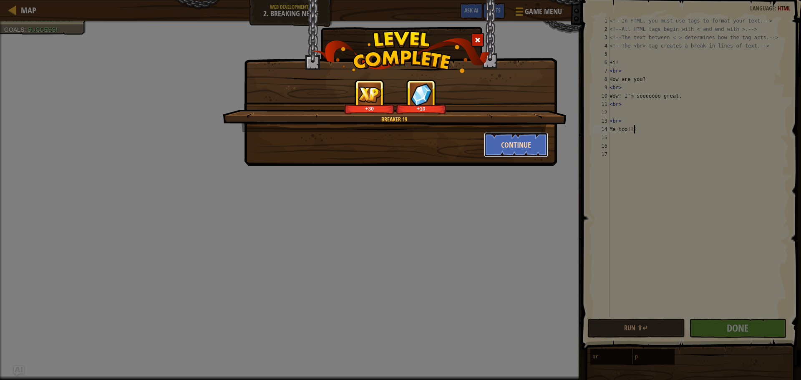
click at [520, 142] on button "Continue" at bounding box center [516, 144] width 65 height 25
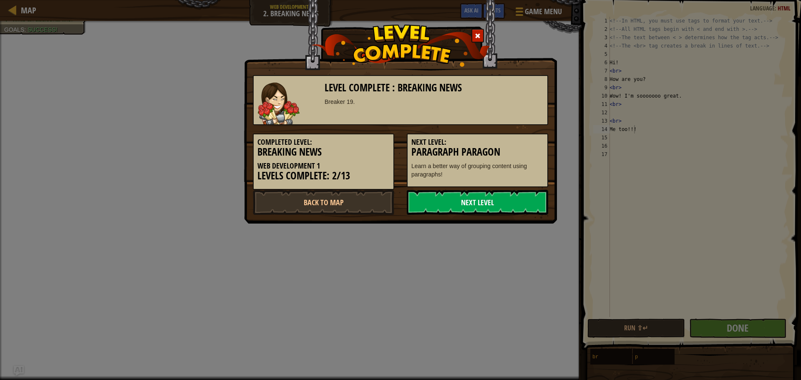
drag, startPoint x: 486, startPoint y: 207, endPoint x: 489, endPoint y: 202, distance: 5.1
click at [488, 205] on link "Next Level" at bounding box center [477, 202] width 141 height 25
click at [490, 205] on link "Next Level" at bounding box center [477, 202] width 141 height 25
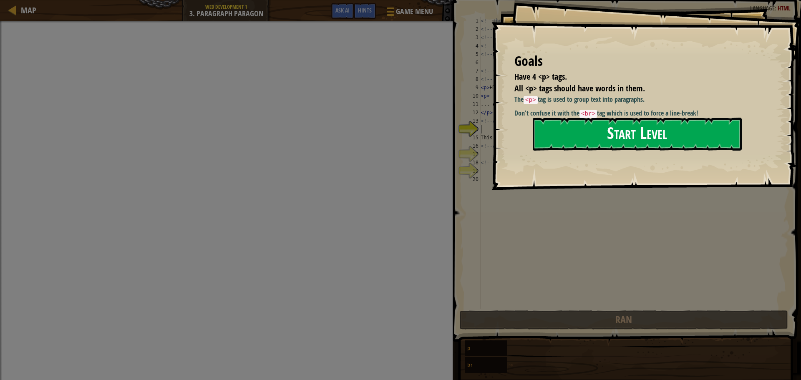
click at [581, 129] on button "Start Level" at bounding box center [637, 134] width 209 height 33
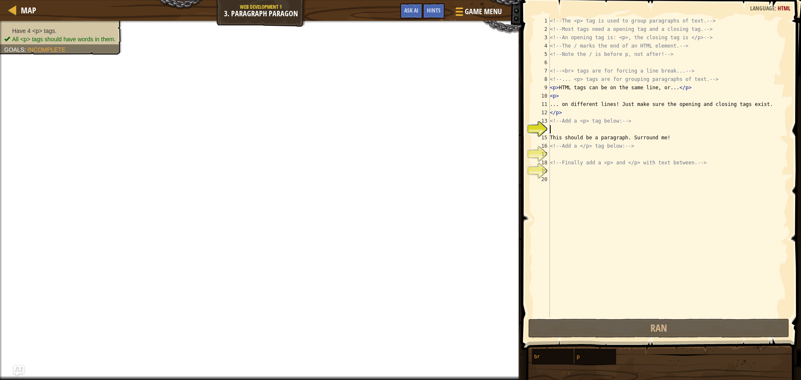
click at [679, 139] on div "<!-- The <p> tag is used to group paragraphs of text. --> <!-- Most tags need a…" at bounding box center [668, 175] width 240 height 317
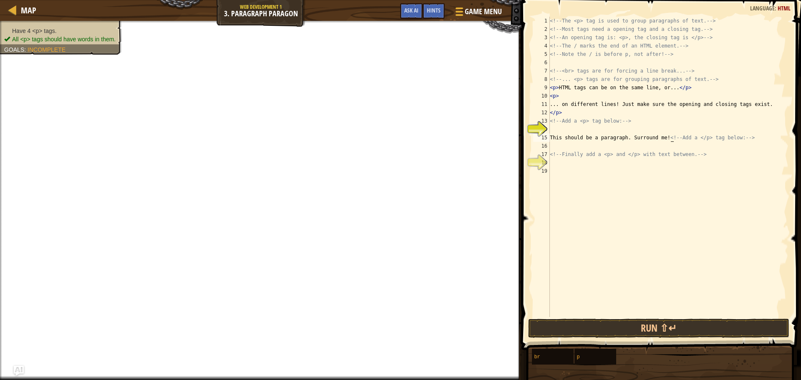
click at [643, 120] on div "<!-- The <p> tag is used to group paragraphs of text. --> <!-- Most tags need a…" at bounding box center [668, 175] width 240 height 317
type textarea "<!-- Add a <p> tag below: -->"
click at [629, 119] on div "<!-- The <p> tag is used to group paragraphs of text. --> <!-- Most tags need a…" at bounding box center [668, 175] width 240 height 317
click at [641, 122] on div "<!-- The <p> tag is used to group paragraphs of text. --> <!-- Most tags need a…" at bounding box center [668, 175] width 240 height 317
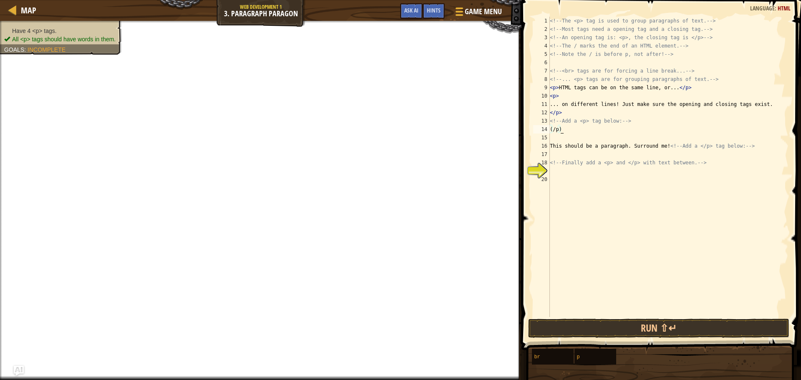
type textarea "("
click at [577, 113] on div "<!-- The <p> tag is used to group paragraphs of text. --> <!-- Most tags need a…" at bounding box center [668, 175] width 240 height 317
click at [589, 112] on div "<!-- The <p> tag is used to group paragraphs of text. --> <!-- Most tags need a…" at bounding box center [668, 175] width 240 height 317
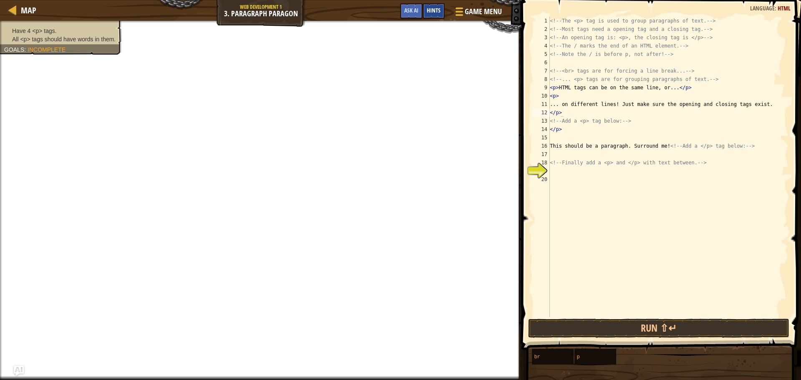
click at [429, 6] on div "Hints" at bounding box center [434, 10] width 22 height 15
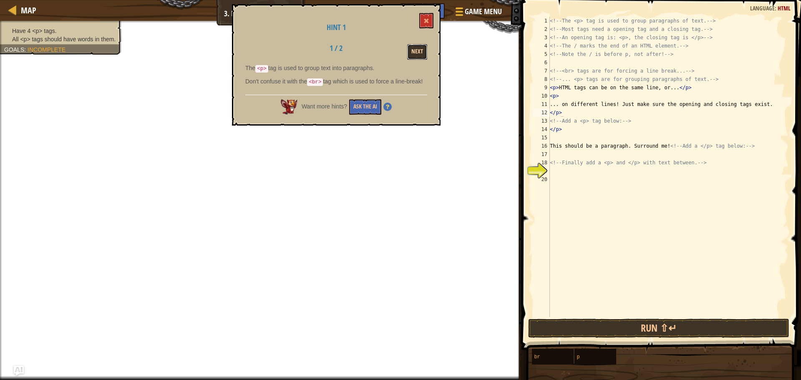
click at [422, 57] on button "Next" at bounding box center [417, 51] width 20 height 15
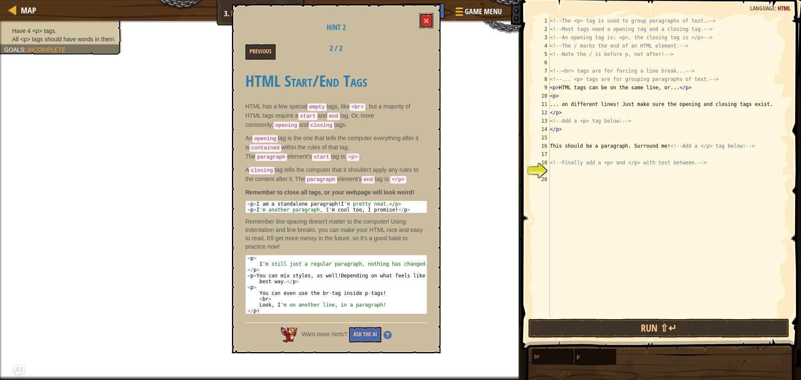
click at [426, 12] on div "Hint 2 Previous 2 / 2 HTML Start/End Tags HTML has a few special empty tags, li…" at bounding box center [336, 178] width 209 height 349
click at [425, 19] on span at bounding box center [427, 21] width 6 height 6
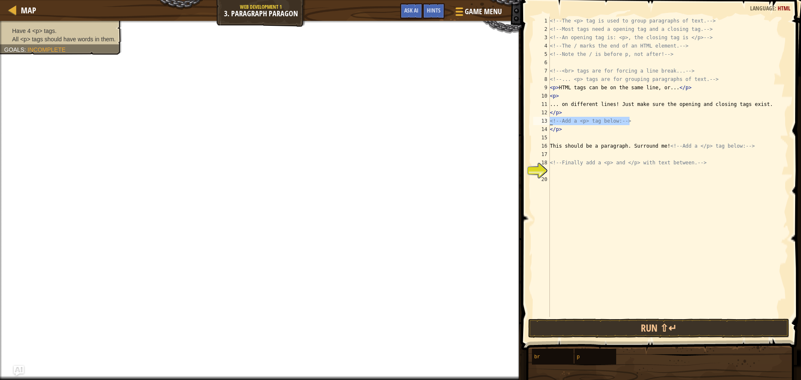
drag, startPoint x: 647, startPoint y: 122, endPoint x: 542, endPoint y: 122, distance: 105.6
click at [542, 122] on div "<!-- Add a <p> tag below: --> 1 2 3 4 5 6 7 8 9 10 11 12 13 14 15 16 17 18 19 2…" at bounding box center [660, 167] width 257 height 301
click at [600, 133] on div "<!-- The <p> tag is used to group paragraphs of text. --> <!-- Most tags need a…" at bounding box center [668, 175] width 240 height 317
type textarea "</p>"
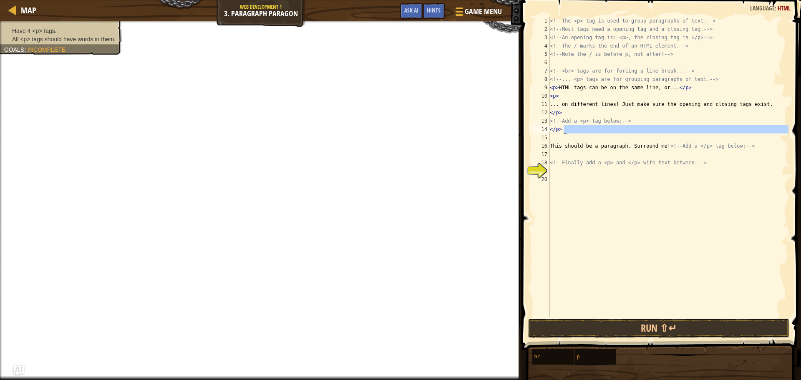
click at [663, 172] on div "<!-- The <p> tag is used to group paragraphs of text. --> <!-- Most tags need a…" at bounding box center [668, 175] width 240 height 317
click at [765, 146] on div "<!-- The <p> tag is used to group paragraphs of text. --> <!-- Most tags need a…" at bounding box center [668, 175] width 240 height 317
type textarea "This should be a paragraph. Surround me!<!-- Add a </p> tag below: -->"
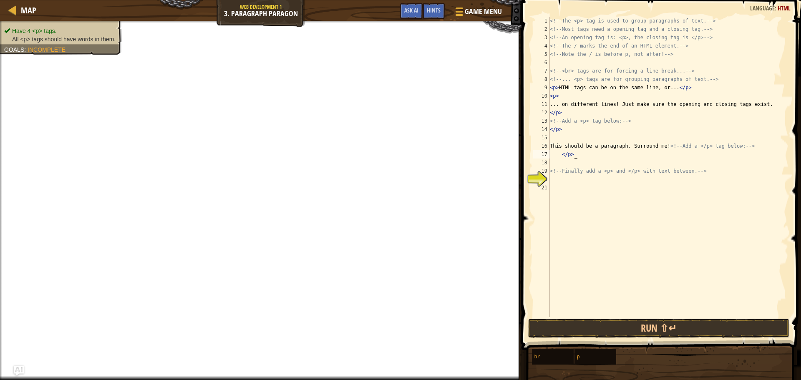
scroll to position [4, 2]
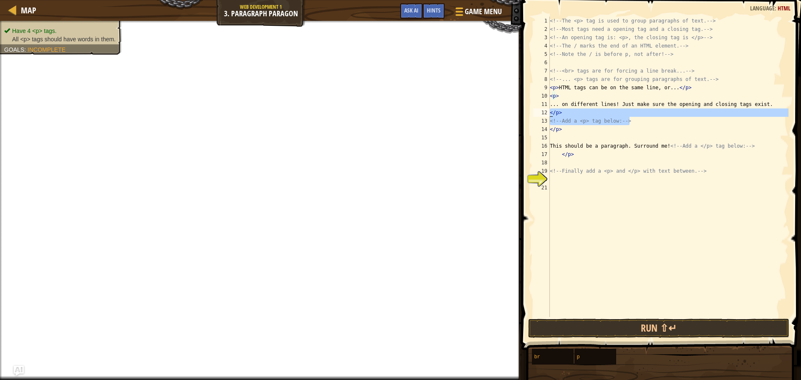
drag, startPoint x: 635, startPoint y: 119, endPoint x: 533, endPoint y: 116, distance: 101.9
click at [533, 116] on div "</p> 1 2 3 4 5 6 7 8 9 10 11 12 13 14 15 16 17 18 19 20 21 <!-- The <p> tag is …" at bounding box center [660, 167] width 257 height 301
click at [533, 118] on div "</p> <!-- Add a <p> tag below: --> 1 2 3 4 5 6 7 8 9 10 11 12 13 14 15 16 17 18…" at bounding box center [660, 167] width 257 height 301
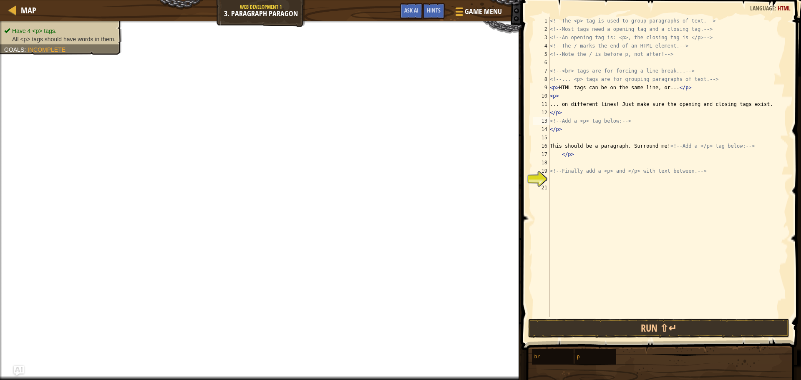
click at [565, 121] on div "<!-- The <p> tag is used to group paragraphs of text. --> <!-- Most tags need a…" at bounding box center [668, 175] width 240 height 317
type textarea "<!-- Add a <p> tag below: -->"
drag, startPoint x: 637, startPoint y: 122, endPoint x: 546, endPoint y: 121, distance: 91.0
click at [546, 121] on div "<!-- Add a <p> tag below: --> 1 2 3 4 5 6 7 8 9 10 11 12 13 14 15 16 17 18 19 2…" at bounding box center [660, 167] width 257 height 301
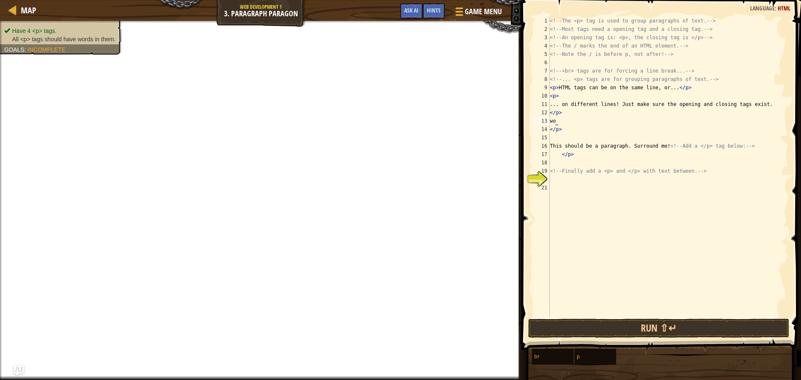
type textarea "w"
drag, startPoint x: 719, startPoint y: 173, endPoint x: 520, endPoint y: 172, distance: 199.5
click at [520, 172] on div "1 2 3 4 5 6 7 8 9 10 11 12 13 14 15 16 17 18 19 20 21 <!-- The <p> tag is used …" at bounding box center [660, 191] width 282 height 375
type textarea "<!-- Finally add a <p> and </p> with text between. -->"
type textarea "<p>"
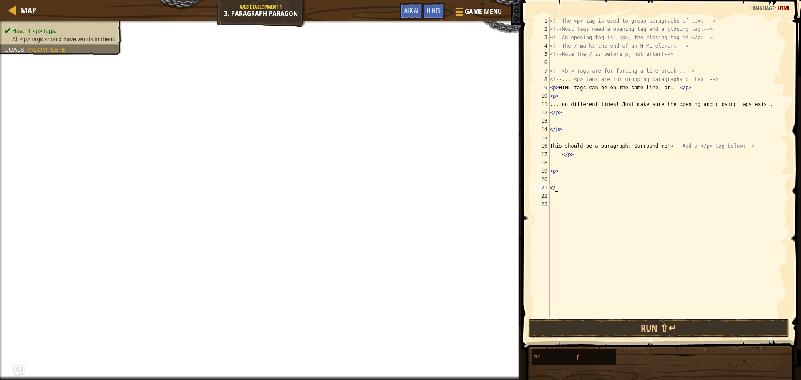
scroll to position [4, 0]
type textarea "</p>"
click at [582, 178] on div "<!-- The <p> tag is used to group paragraphs of text. --> <!-- Most tags need a…" at bounding box center [668, 175] width 240 height 317
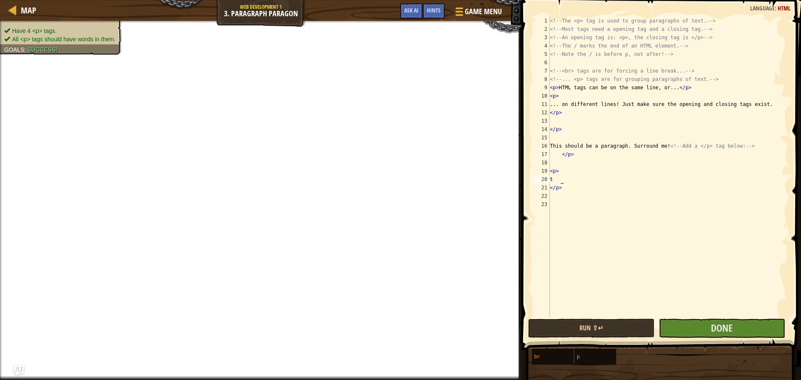
scroll to position [4, 1]
type textarea "t"
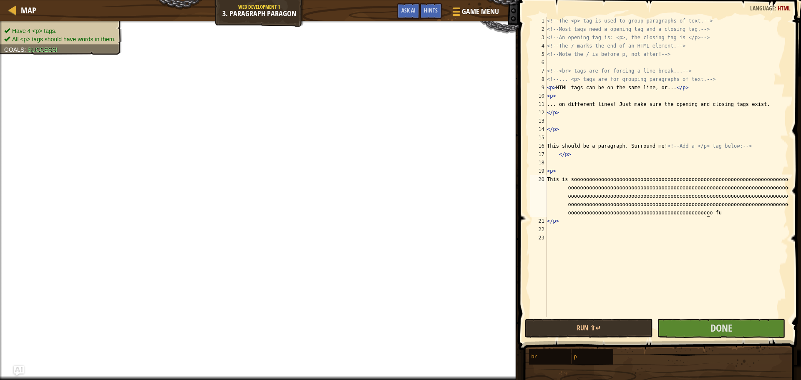
scroll to position [4, 86]
type textarea "This is soooooooooooooooooooooooooooooooooooooooooooooooooooooooooooooooooooooo…"
click at [734, 331] on button "Done" at bounding box center [721, 328] width 128 height 19
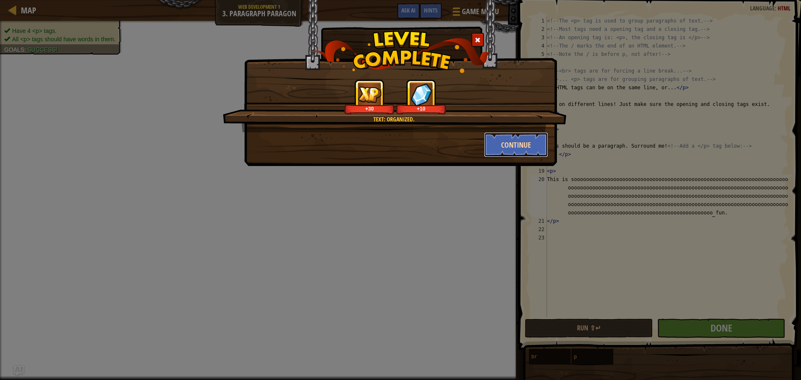
click at [512, 148] on button "Continue" at bounding box center [516, 144] width 65 height 25
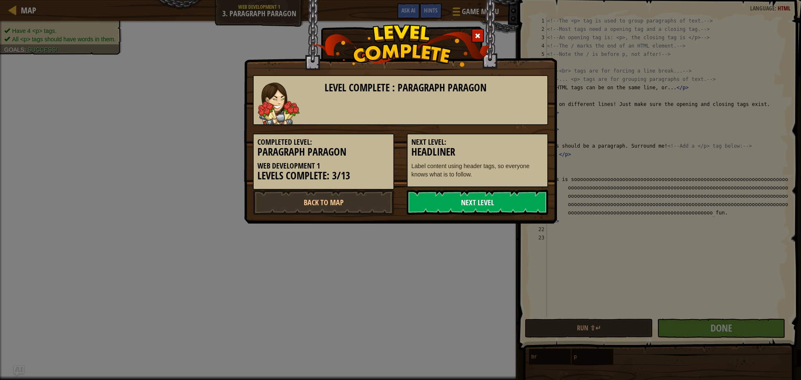
click at [491, 198] on link "Next Level" at bounding box center [477, 202] width 141 height 25
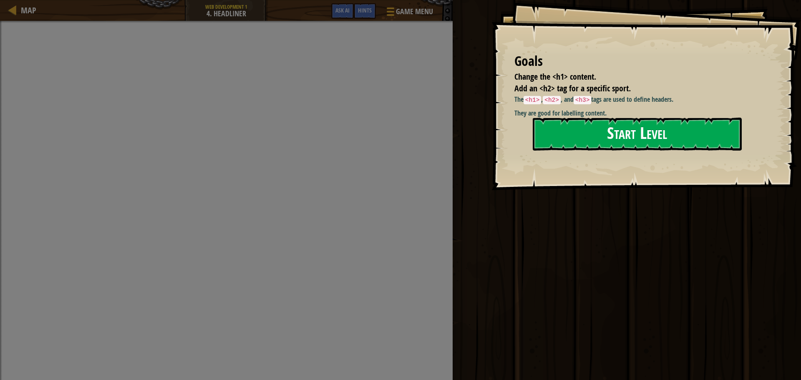
click at [563, 132] on button "Start Level" at bounding box center [637, 134] width 209 height 33
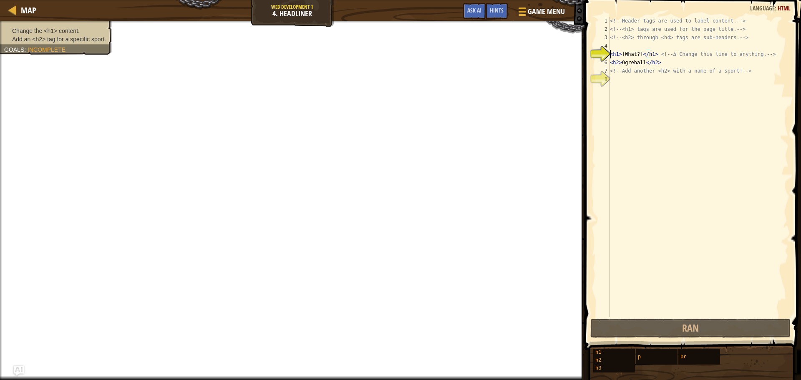
click at [753, 73] on div "<!-- Header tags are used to label content. --> <!-- <h1> tags are used for the…" at bounding box center [699, 175] width 180 height 317
type textarea "<!-- Add another <h2> with a name of a sport! -->"
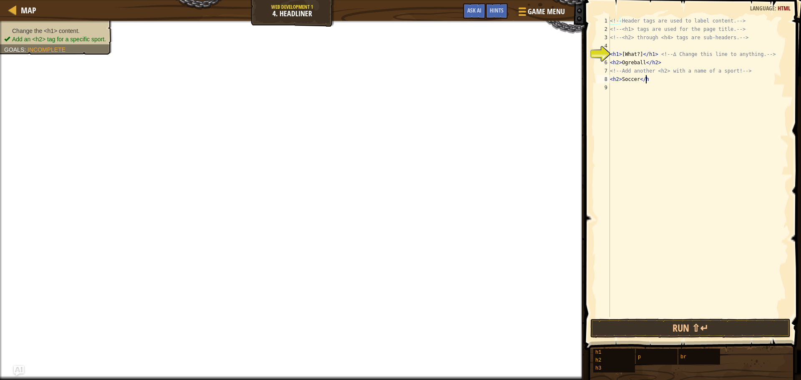
scroll to position [4, 3]
click at [637, 53] on div "<!-- Header tags are used to label content. --> <!-- <h1> tags are used for the…" at bounding box center [699, 175] width 180 height 317
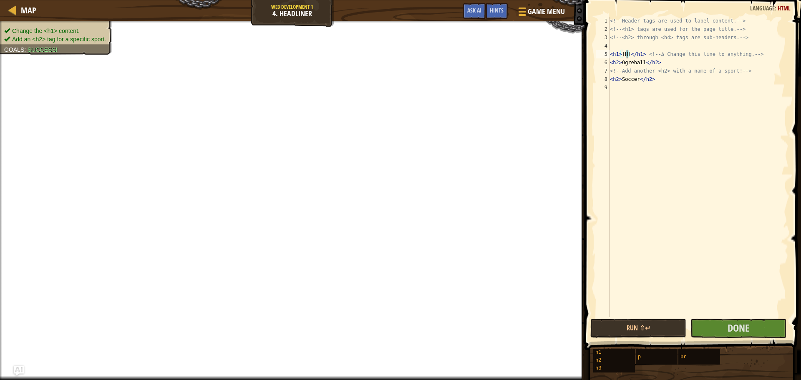
scroll to position [4, 2]
type textarea "<h1>[Hey]</h1> <!-- ∆ Change this line to anything. -->"
click at [720, 326] on button "Done" at bounding box center [739, 328] width 96 height 19
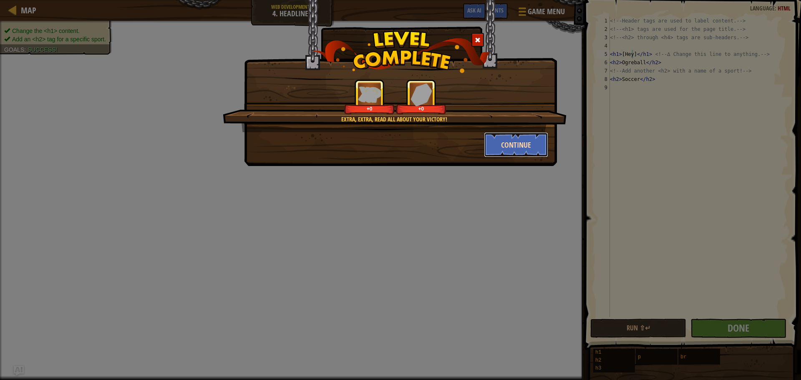
click at [510, 143] on button "Continue" at bounding box center [516, 144] width 65 height 25
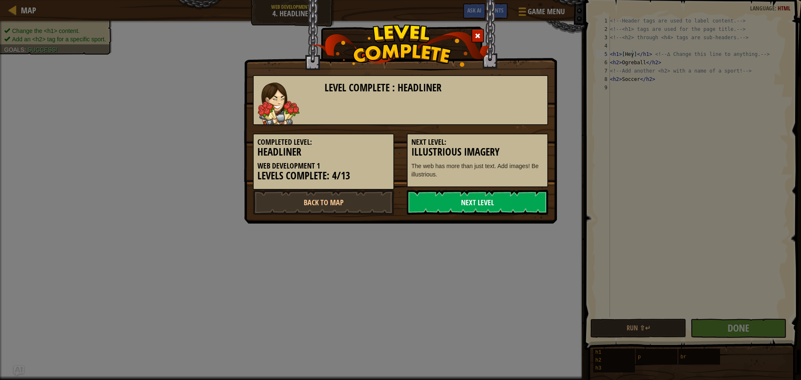
drag, startPoint x: 476, startPoint y: 202, endPoint x: 482, endPoint y: 204, distance: 6.5
click at [481, 203] on link "Next Level" at bounding box center [477, 202] width 141 height 25
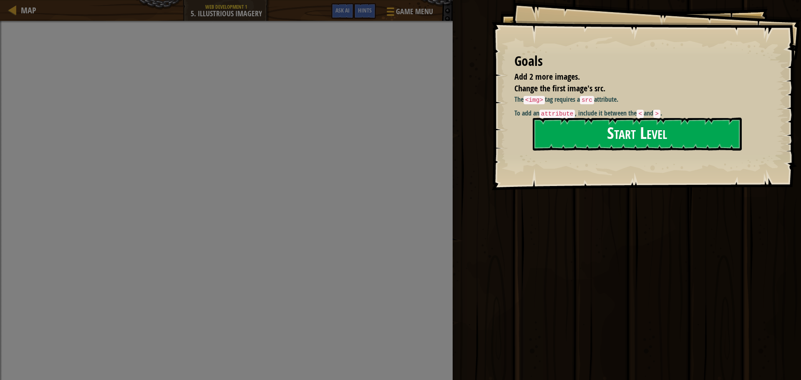
click at [646, 142] on button "Start Level" at bounding box center [637, 134] width 209 height 33
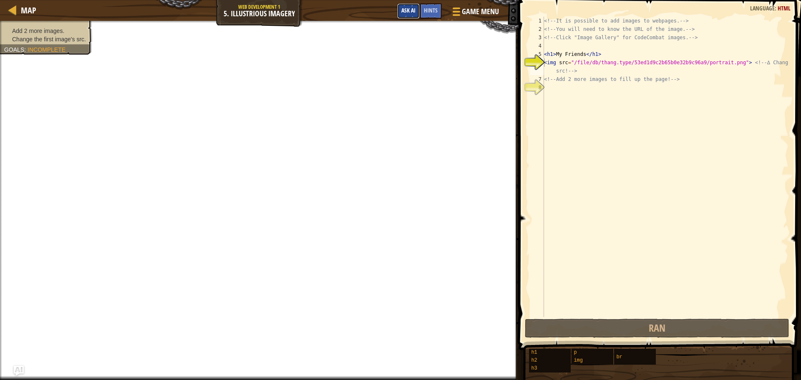
click at [407, 4] on button "Ask AI" at bounding box center [408, 10] width 23 height 15
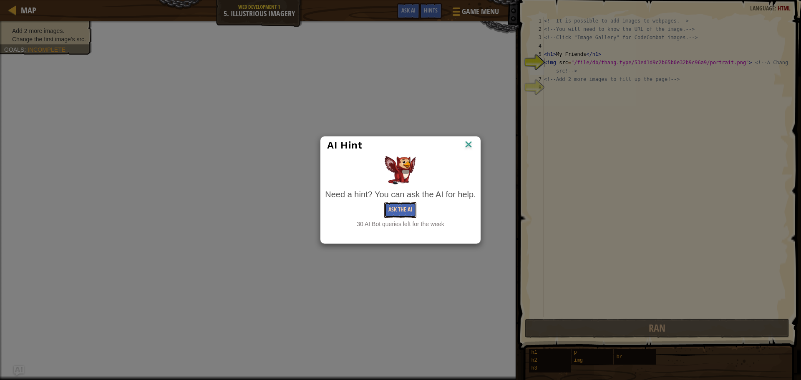
click at [411, 211] on button "Ask the AI" at bounding box center [400, 209] width 32 height 15
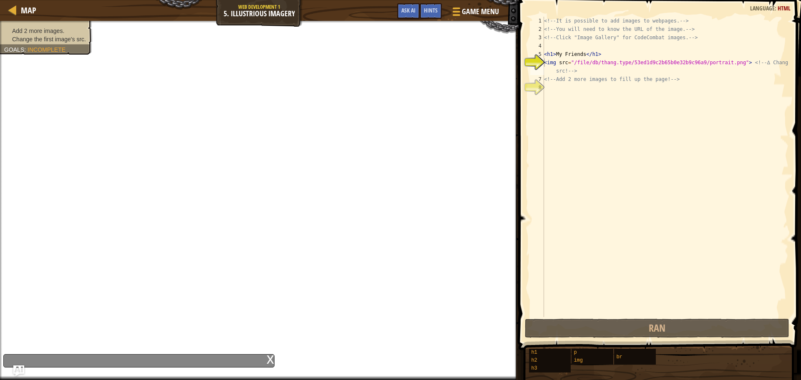
click at [16, 368] on img "Ask AI" at bounding box center [18, 371] width 11 height 11
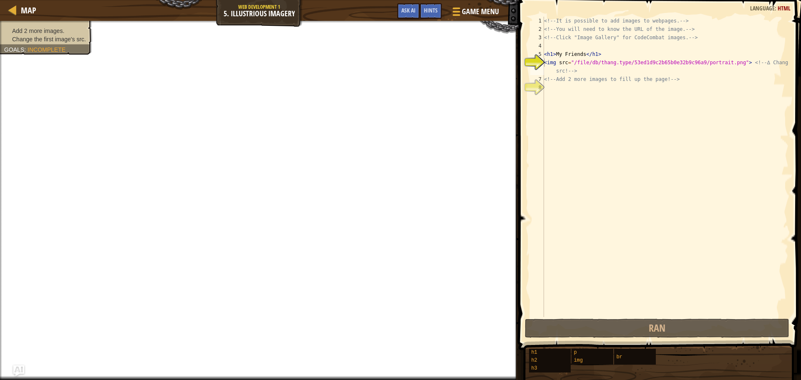
click at [21, 367] on img "Ask AI" at bounding box center [18, 371] width 11 height 11
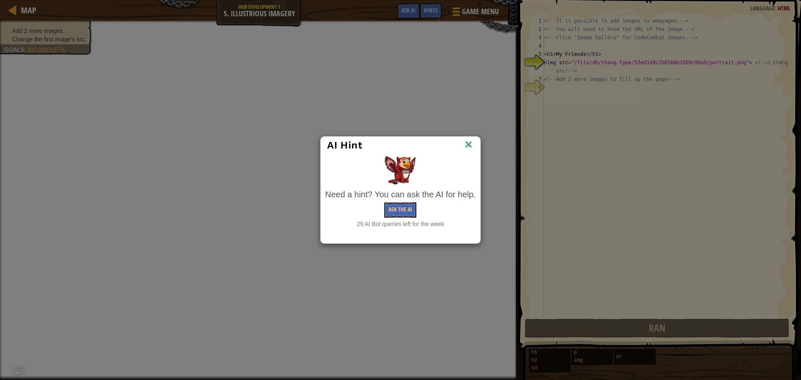
click at [465, 149] on img at bounding box center [468, 145] width 11 height 13
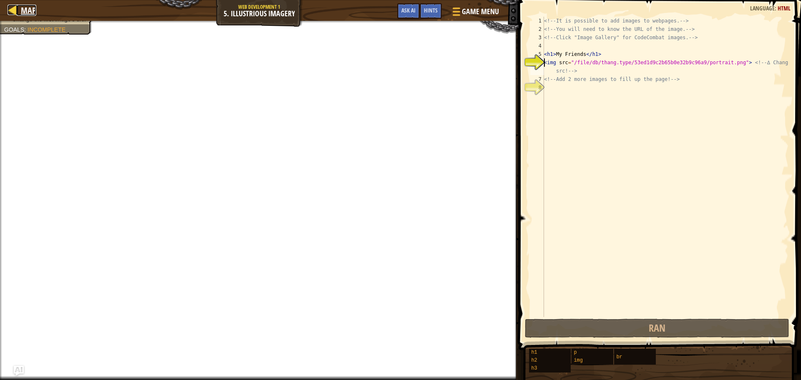
click at [20, 8] on link "Map" at bounding box center [27, 10] width 20 height 11
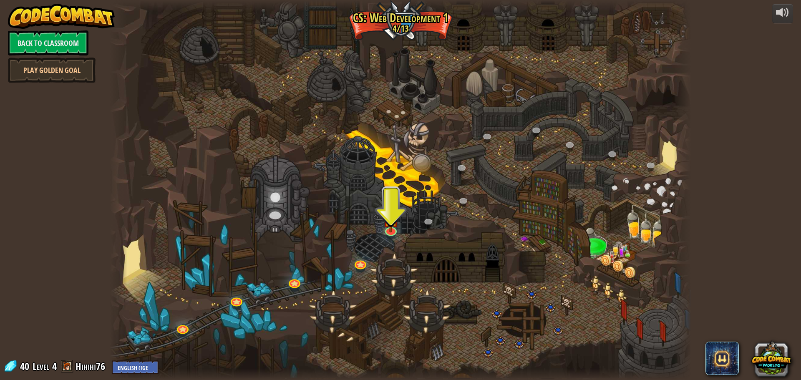
click at [684, 80] on div at bounding box center [683, 190] width 18 height 380
click at [391, 20] on div at bounding box center [401, 190] width 582 height 380
